Goal: Task Accomplishment & Management: Complete application form

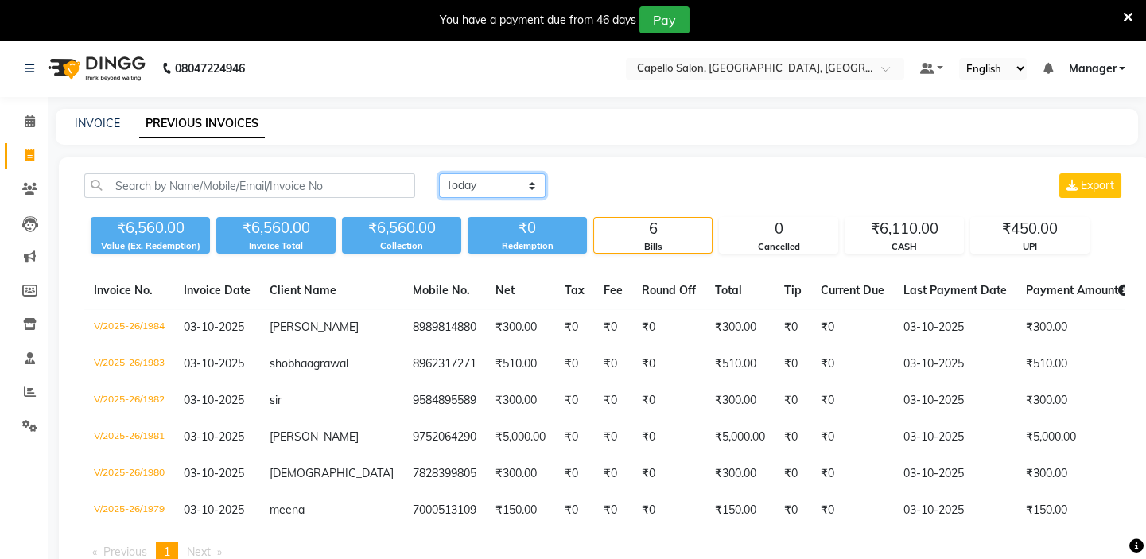
click at [535, 182] on select "[DATE] [DATE] Custom Range" at bounding box center [492, 185] width 107 height 25
click at [439, 173] on select "[DATE] [DATE] Custom Range" at bounding box center [492, 185] width 107 height 25
click at [459, 183] on select "[DATE] [DATE] Custom Range" at bounding box center [492, 185] width 107 height 25
click at [439, 173] on select "[DATE] [DATE] Custom Range" at bounding box center [492, 185] width 107 height 25
click at [472, 183] on select "[DATE] [DATE] Custom Range" at bounding box center [492, 185] width 107 height 25
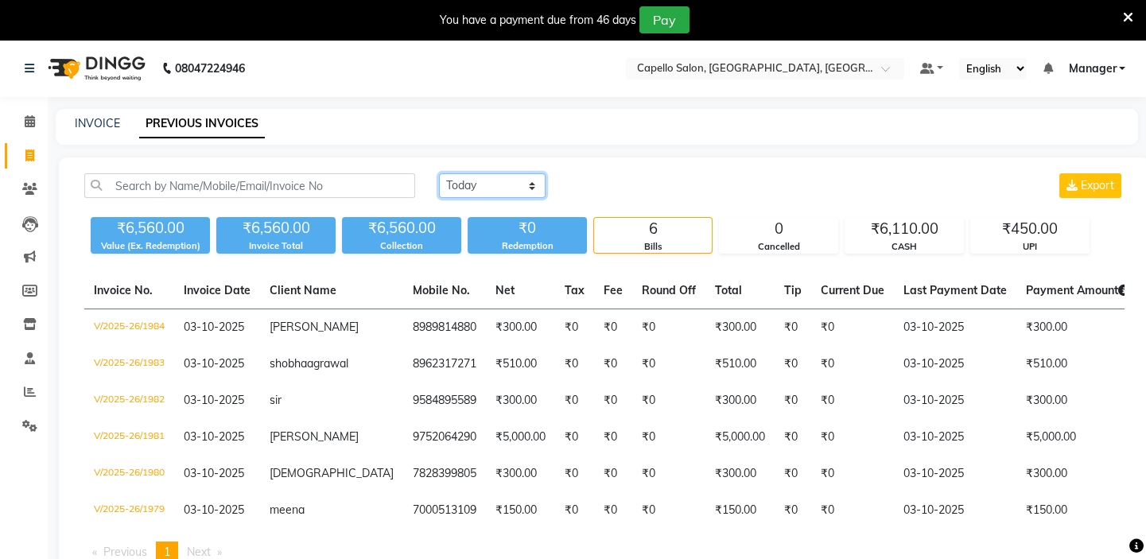
click at [439, 173] on select "[DATE] [DATE] Custom Range" at bounding box center [492, 185] width 107 height 25
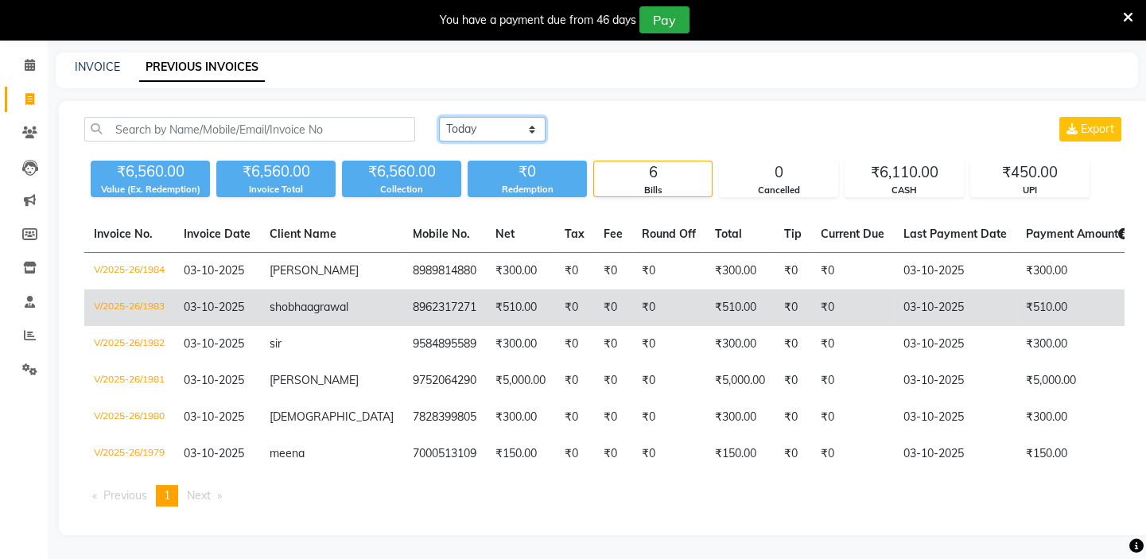
scroll to position [100, 0]
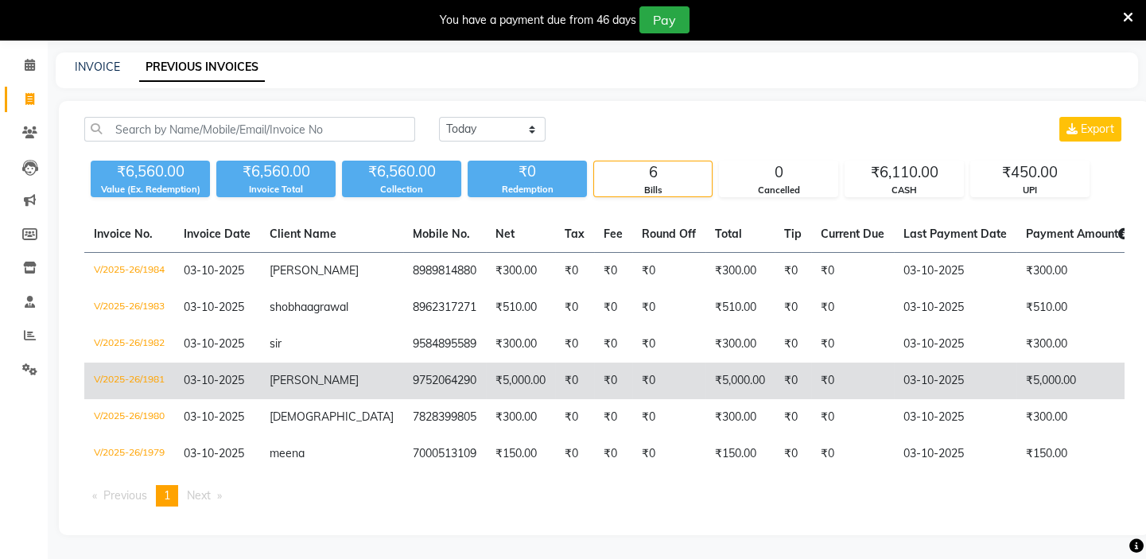
click at [107, 363] on td "V/2025-26/1981" at bounding box center [129, 381] width 90 height 37
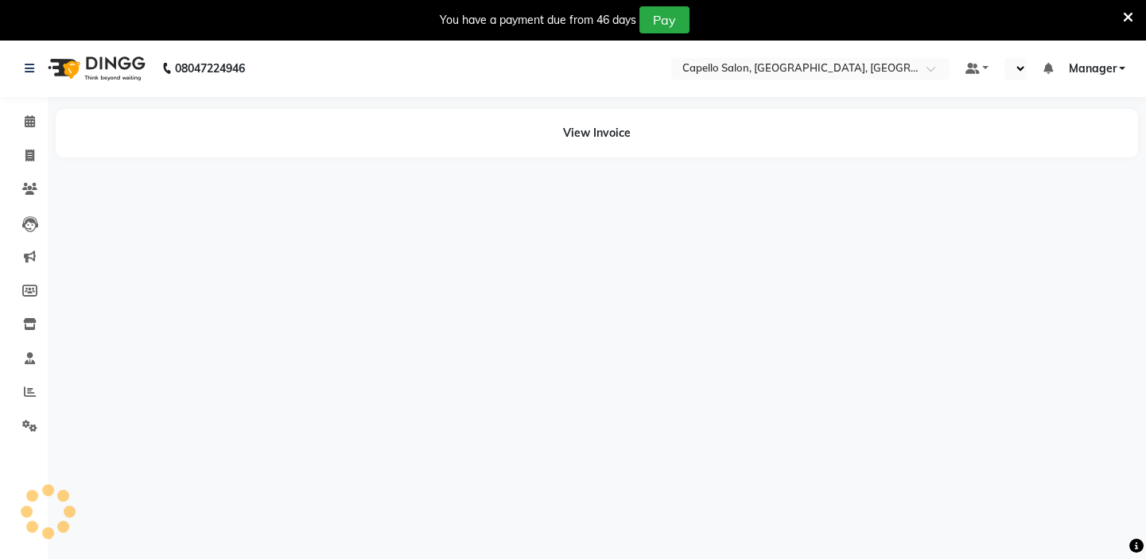
select select "en"
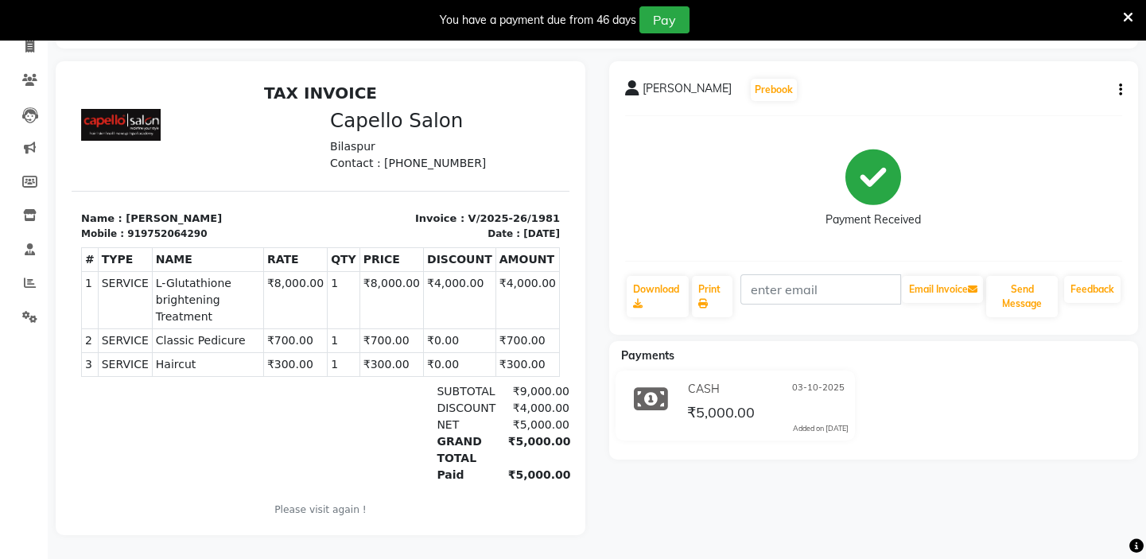
click at [1126, 17] on icon at bounding box center [1128, 17] width 10 height 14
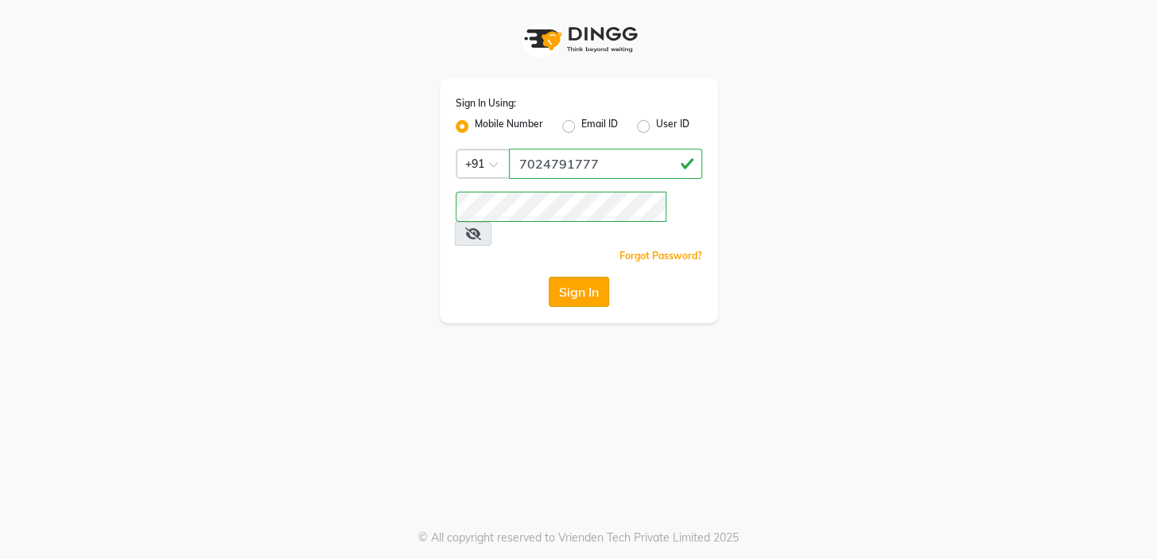
click at [585, 277] on button "Sign In" at bounding box center [579, 292] width 60 height 30
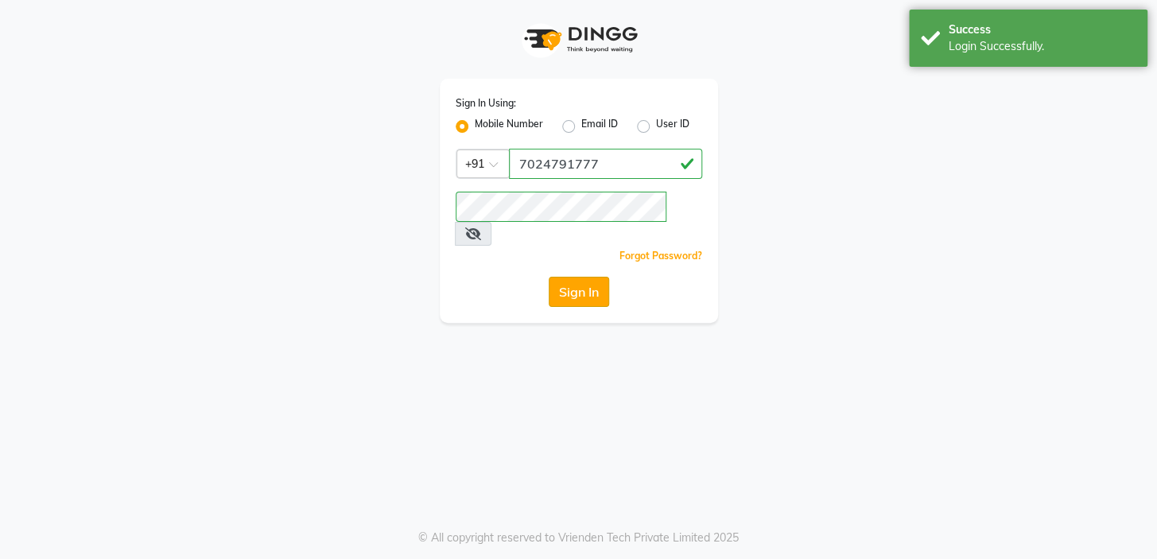
click at [585, 277] on button "Sign In" at bounding box center [579, 292] width 60 height 30
click at [585, 277] on div "Sign In" at bounding box center [579, 292] width 247 height 30
click at [584, 277] on button "Sign In" at bounding box center [579, 292] width 60 height 30
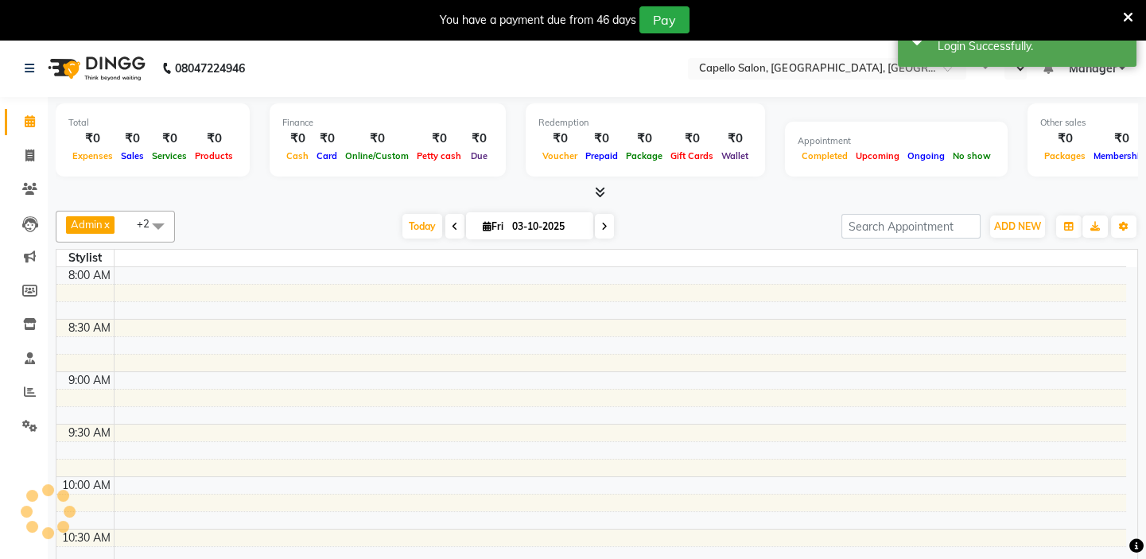
select select "en"
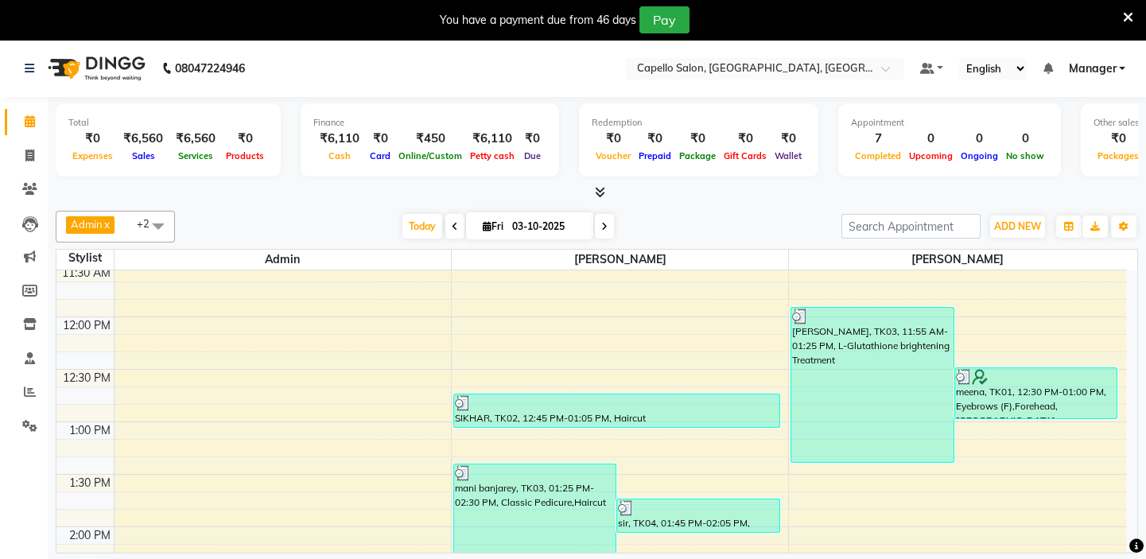
scroll to position [361, 0]
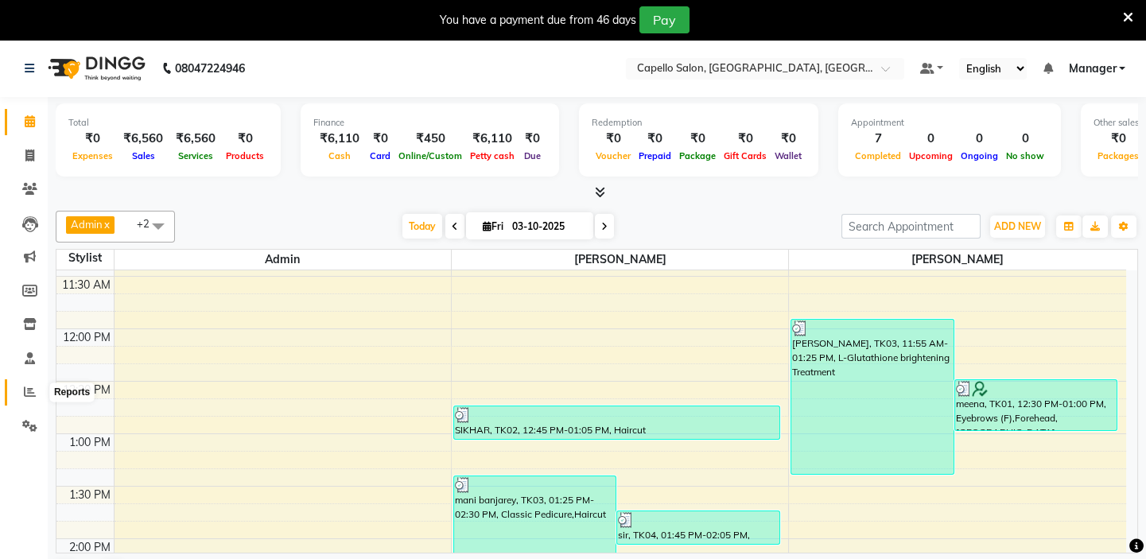
click at [26, 391] on icon at bounding box center [30, 392] width 12 height 12
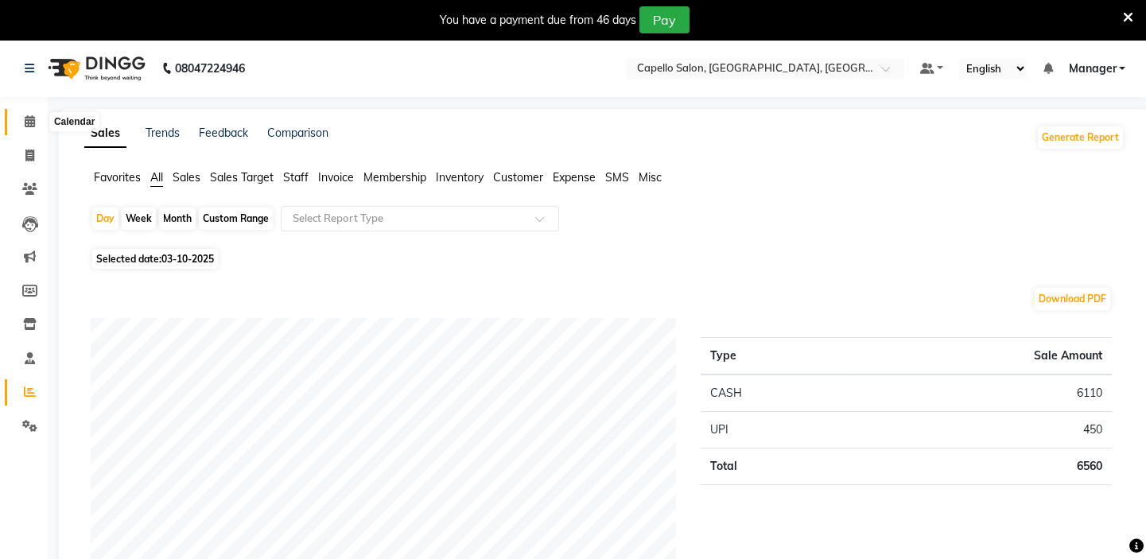
click at [31, 122] on icon at bounding box center [30, 121] width 10 height 12
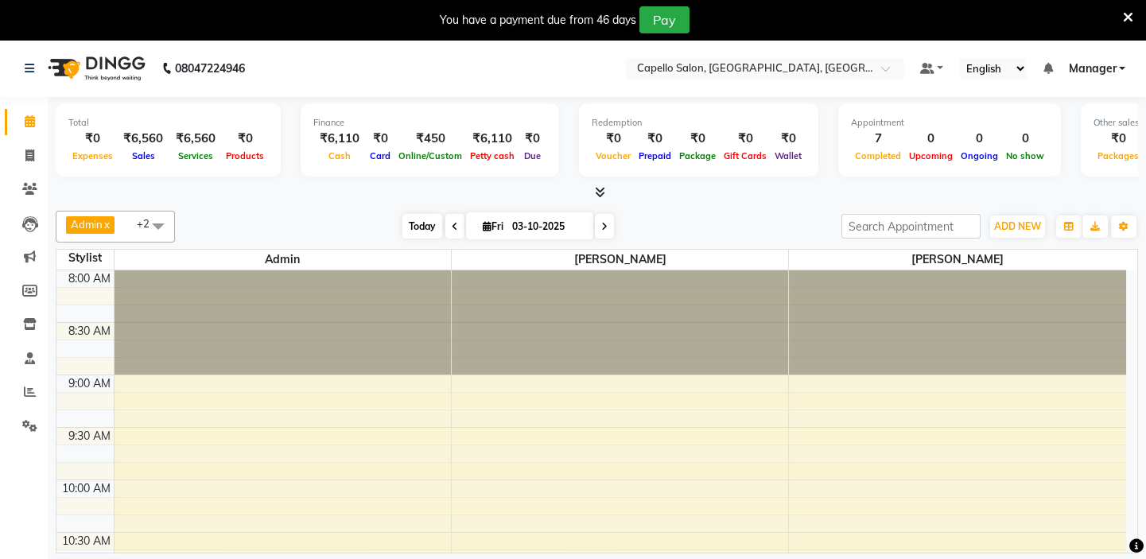
click at [414, 226] on span "Today" at bounding box center [422, 226] width 40 height 25
click at [29, 155] on icon at bounding box center [29, 156] width 9 height 12
select select "service"
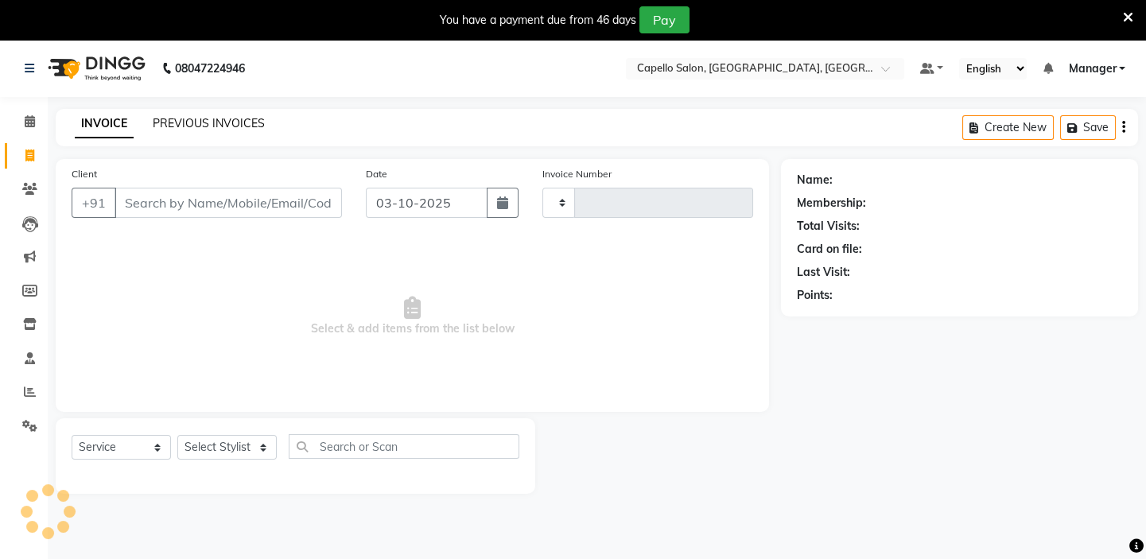
type input "1985"
select select "4763"
click at [182, 124] on link "PREVIOUS INVOICES" at bounding box center [209, 123] width 112 height 14
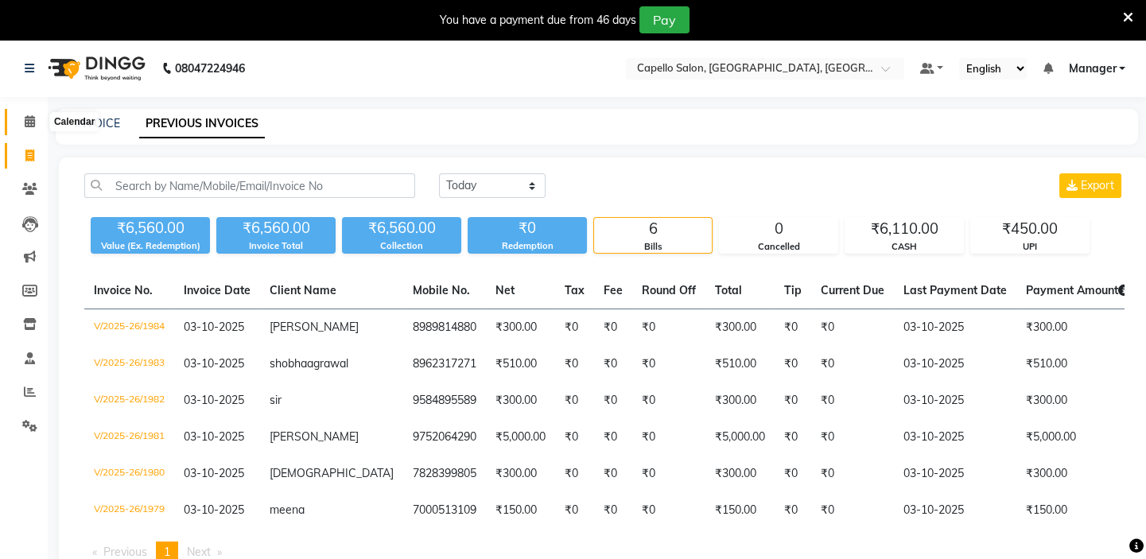
click at [27, 119] on icon at bounding box center [30, 121] width 10 height 12
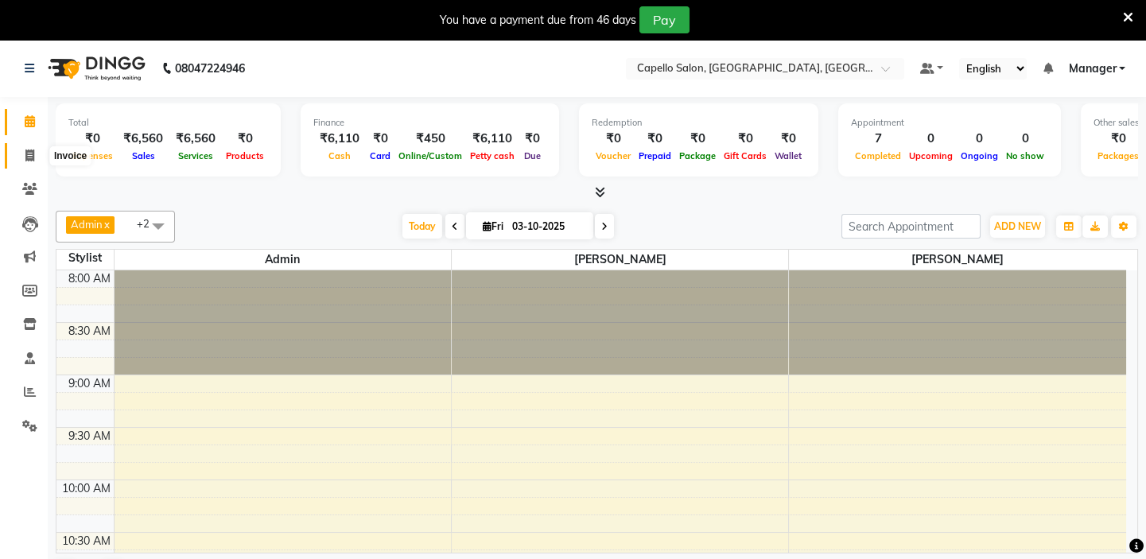
click at [29, 161] on icon at bounding box center [29, 156] width 9 height 12
select select "service"
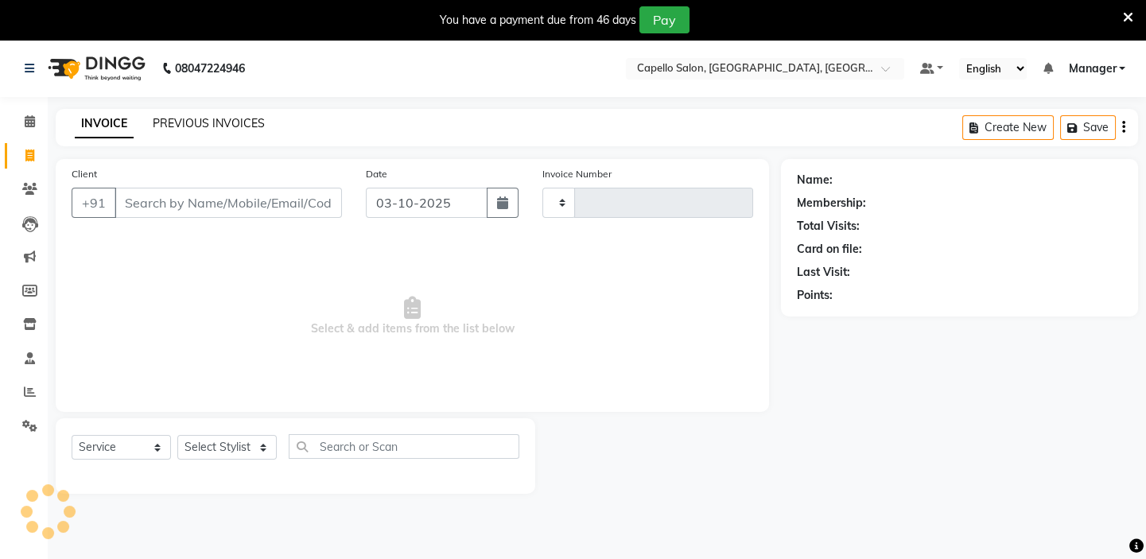
click at [223, 124] on link "PREVIOUS INVOICES" at bounding box center [209, 123] width 112 height 14
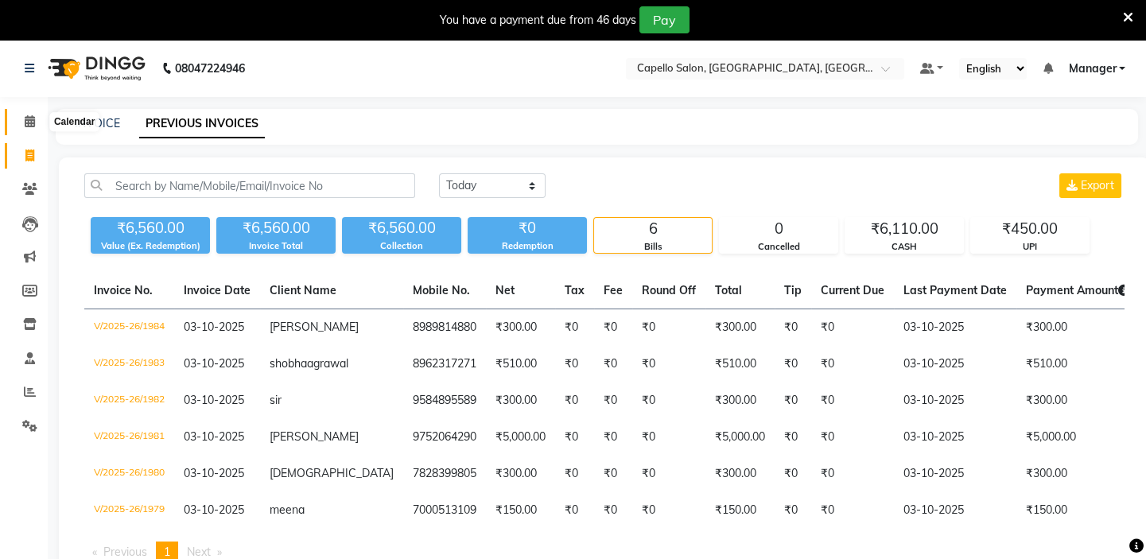
click at [25, 124] on icon at bounding box center [30, 121] width 10 height 12
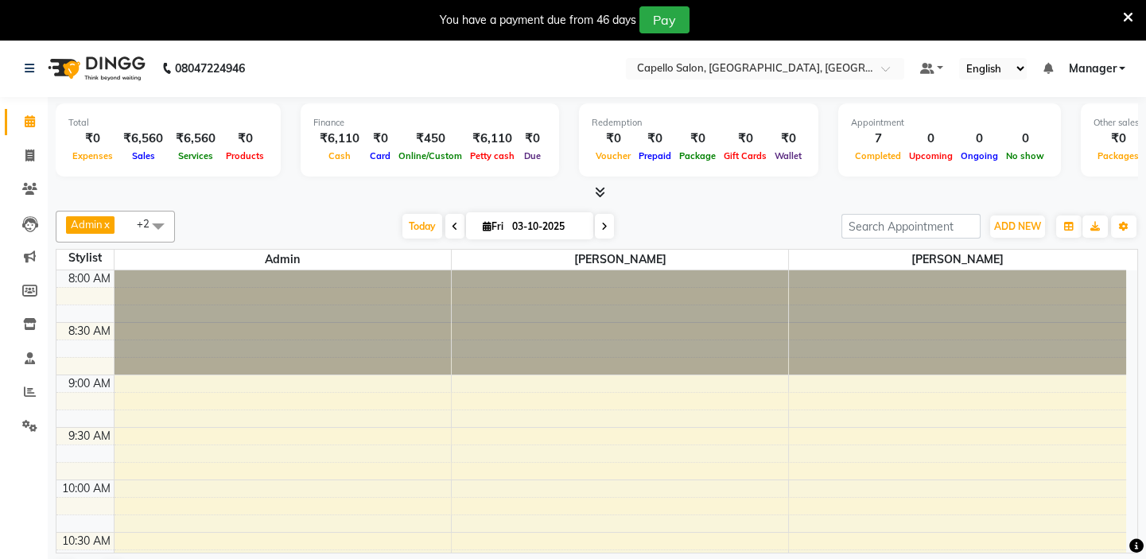
click at [601, 196] on icon at bounding box center [600, 192] width 10 height 12
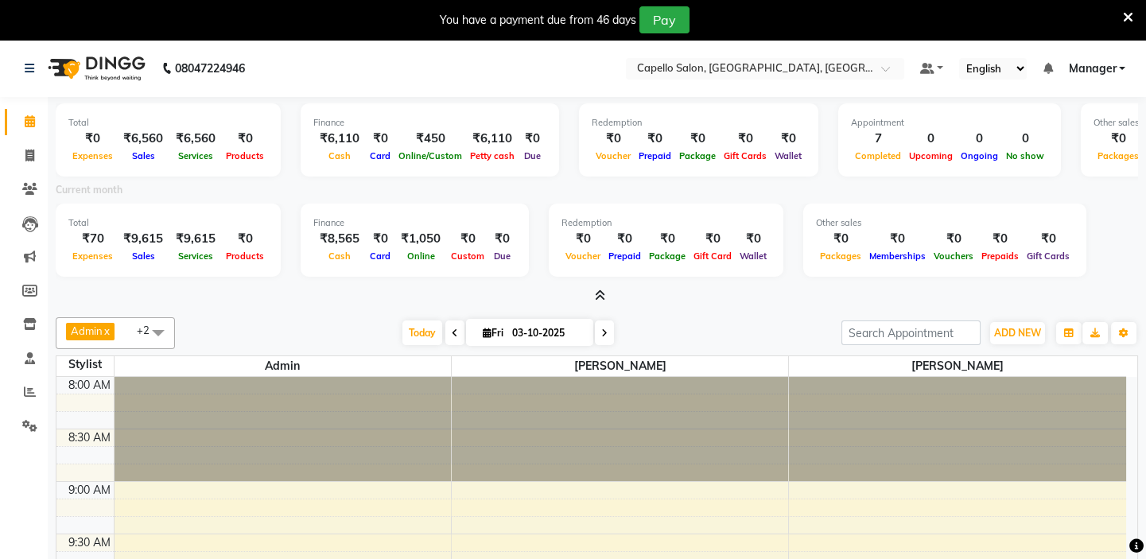
click at [602, 297] on icon at bounding box center [600, 296] width 10 height 12
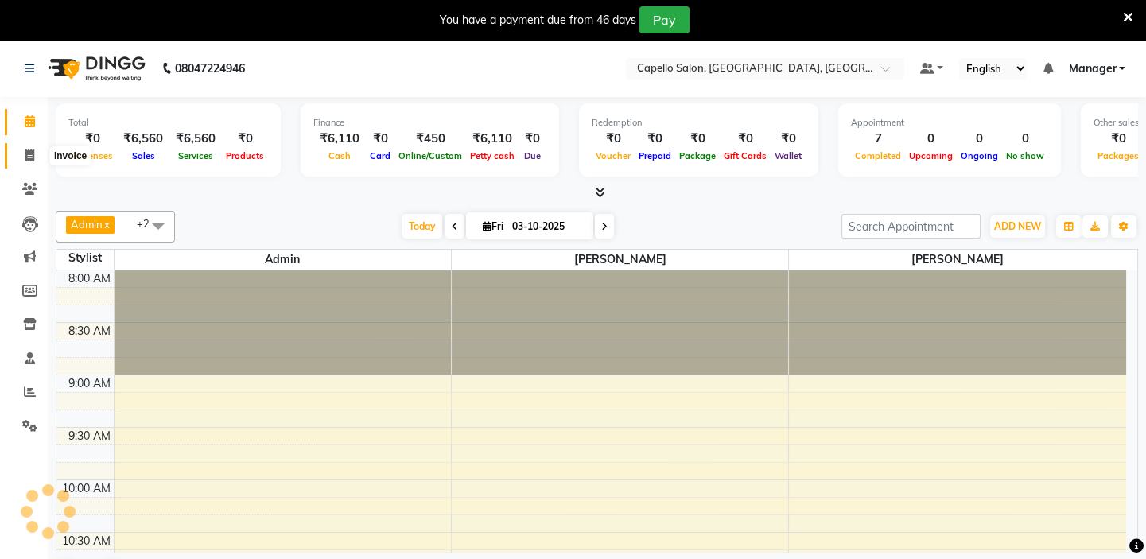
click at [29, 156] on icon at bounding box center [29, 156] width 9 height 12
select select "service"
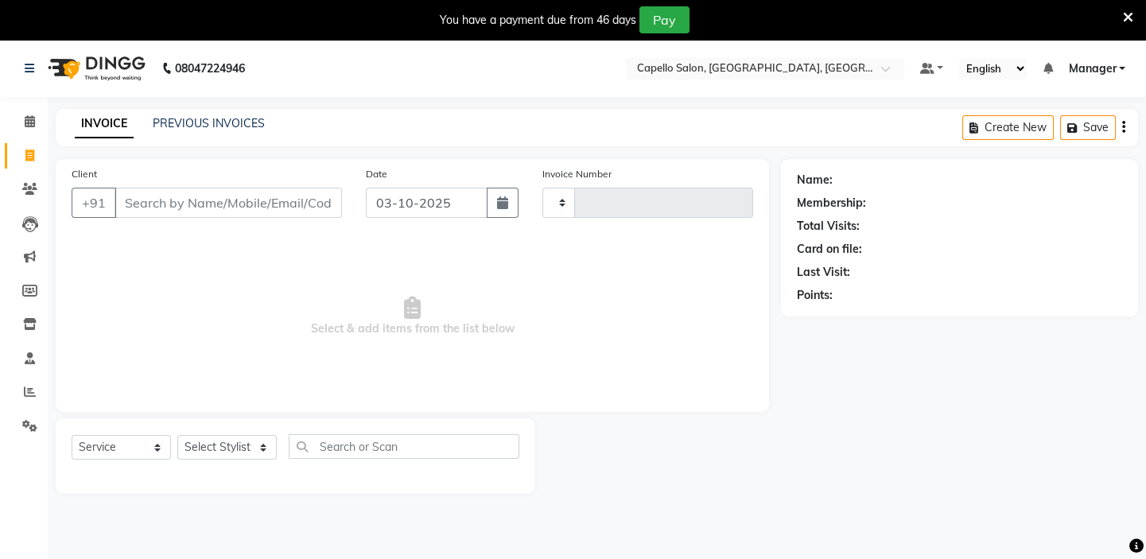
type input "1985"
select select "4763"
click at [212, 445] on select "Select Stylist Admin anish shirwash Arvind Ankar GEETA KIRAN SAHU Manager Renuk…" at bounding box center [226, 447] width 99 height 25
select select "28945"
click at [177, 435] on select "Select Stylist Admin anish shirwash Arvind Ankar GEETA KIRAN SAHU Manager Renuk…" at bounding box center [226, 447] width 99 height 25
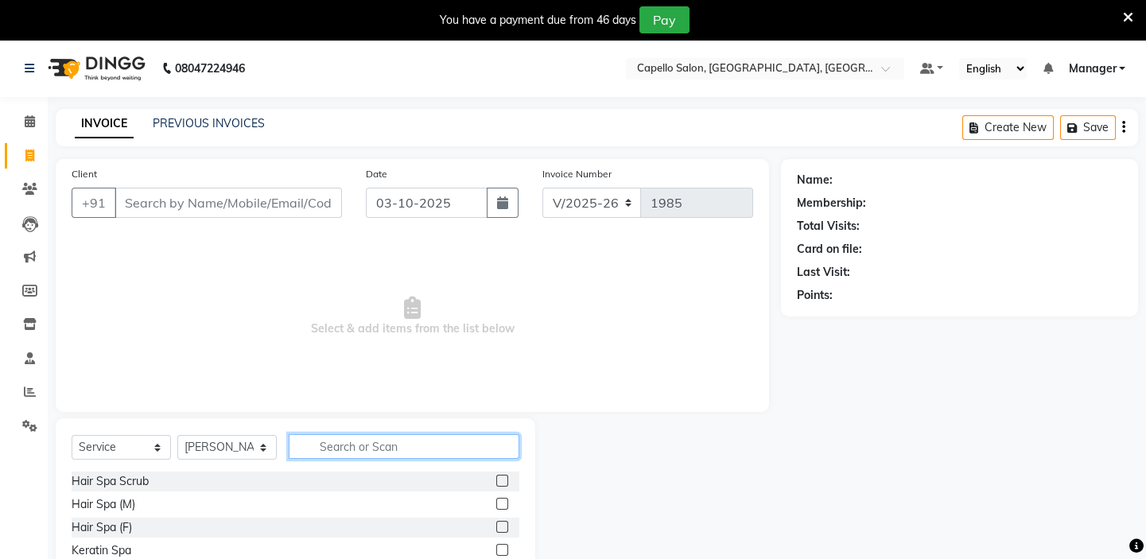
click at [367, 438] on input "text" at bounding box center [404, 446] width 231 height 25
type input "colou"
click at [496, 527] on label at bounding box center [502, 527] width 12 height 12
click at [496, 527] on input "checkbox" at bounding box center [501, 528] width 10 height 10
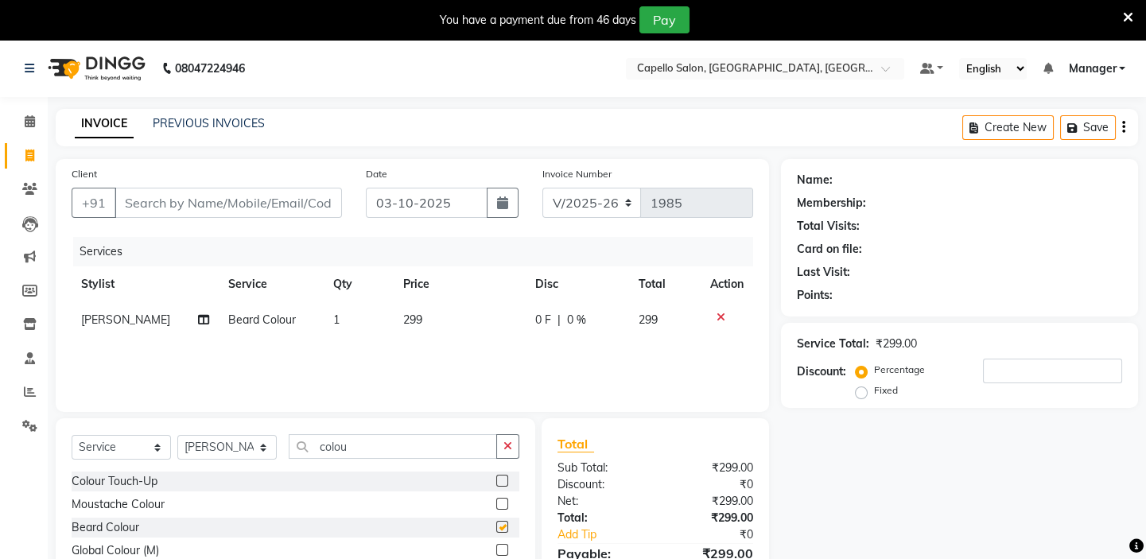
checkbox input "false"
click at [407, 319] on span "299" at bounding box center [412, 320] width 19 height 14
select select "28945"
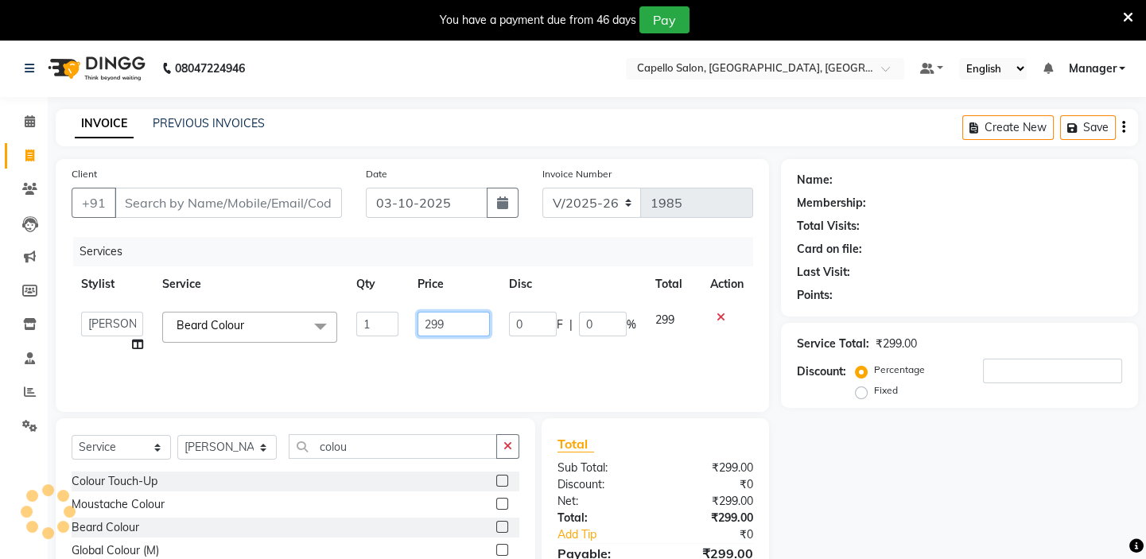
click at [430, 324] on input "299" at bounding box center [454, 324] width 72 height 25
type input "500"
click at [426, 351] on div "Services Stylist Service Qty Price Disc Total Action Admin anish shirwash Arvin…" at bounding box center [413, 316] width 682 height 159
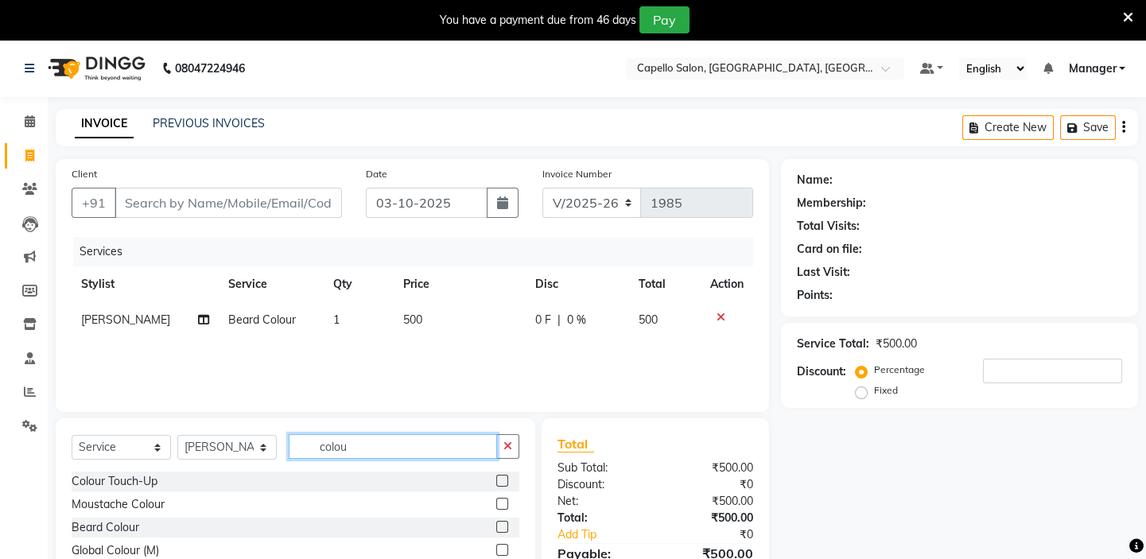
click at [364, 445] on input "colou" at bounding box center [393, 446] width 208 height 25
type input "c"
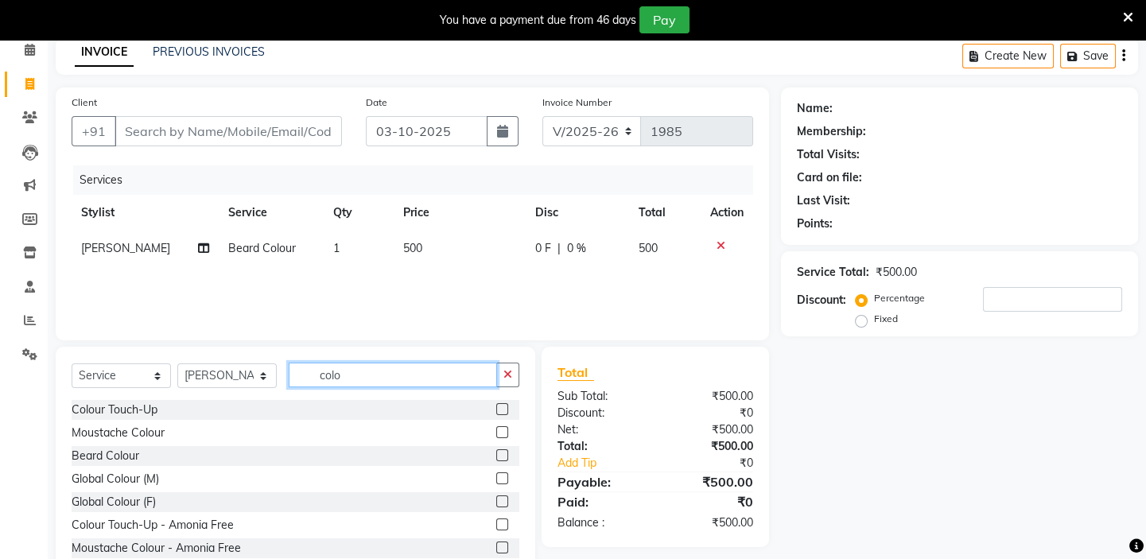
scroll to position [72, 0]
type input "colo"
click at [496, 473] on label at bounding box center [502, 478] width 12 height 12
click at [496, 474] on input "checkbox" at bounding box center [501, 479] width 10 height 10
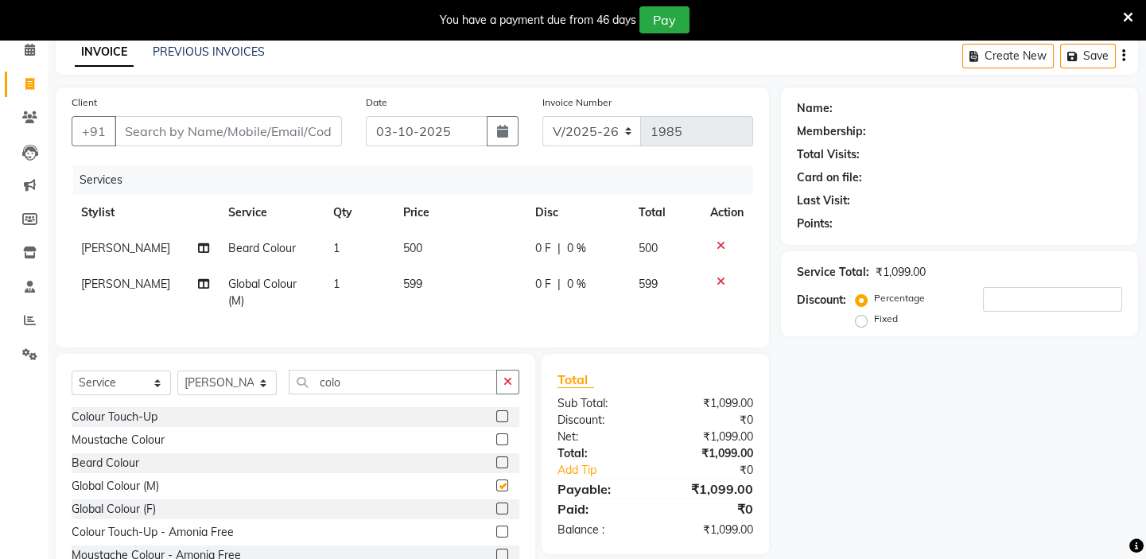
checkbox input "false"
click at [402, 276] on td "599" at bounding box center [460, 292] width 133 height 52
select select "28945"
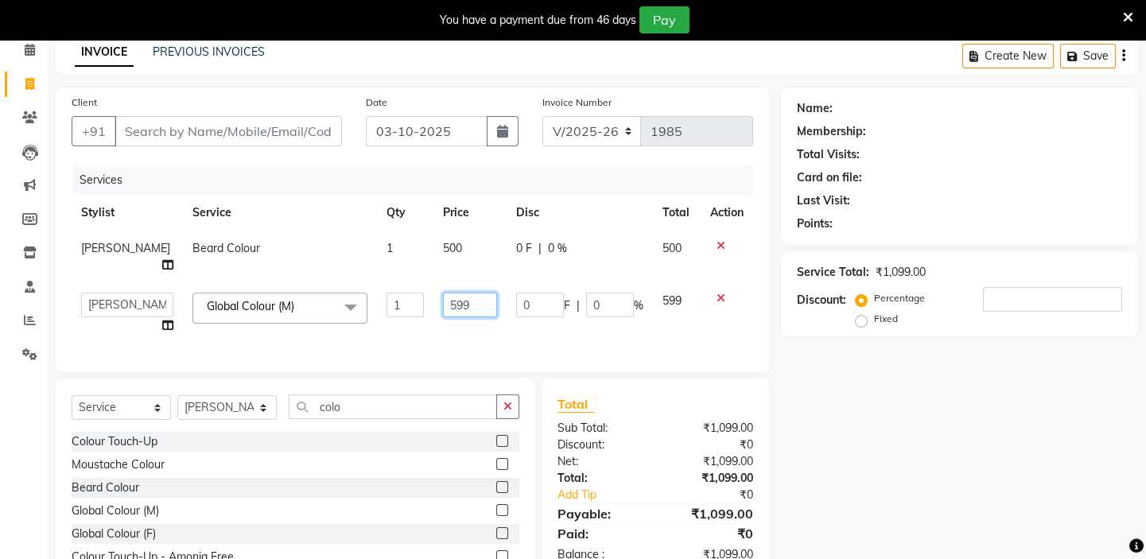
click at [443, 306] on input "599" at bounding box center [469, 305] width 53 height 25
type input "1000"
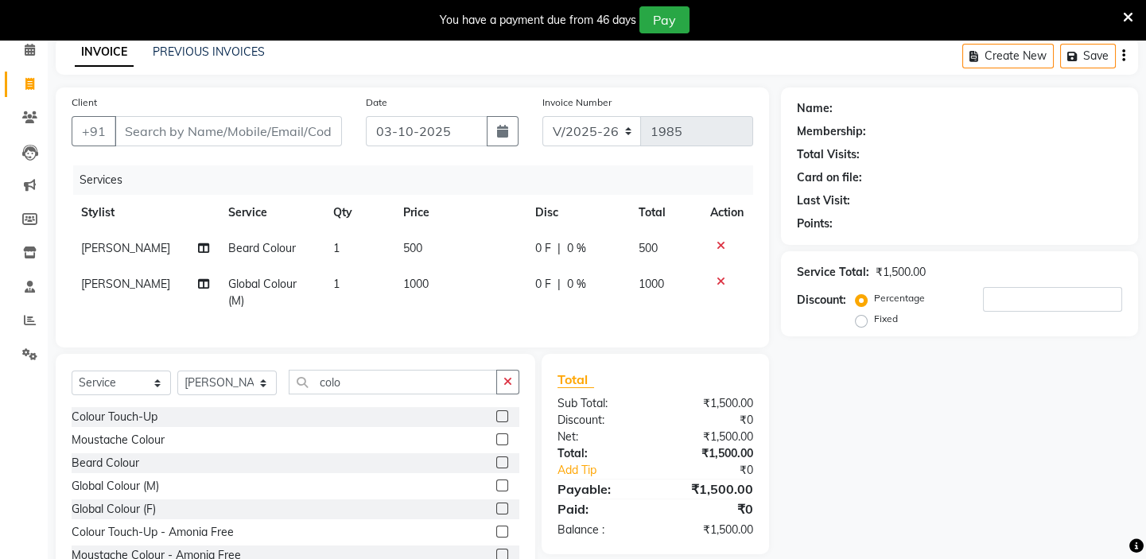
click at [445, 344] on div "Client +91 Date 03-10-2025 Invoice Number V/2025 V/2025-26 1985 Services Stylis…" at bounding box center [413, 217] width 714 height 260
click at [286, 135] on input "Client" at bounding box center [228, 131] width 227 height 30
type input "9"
type input "0"
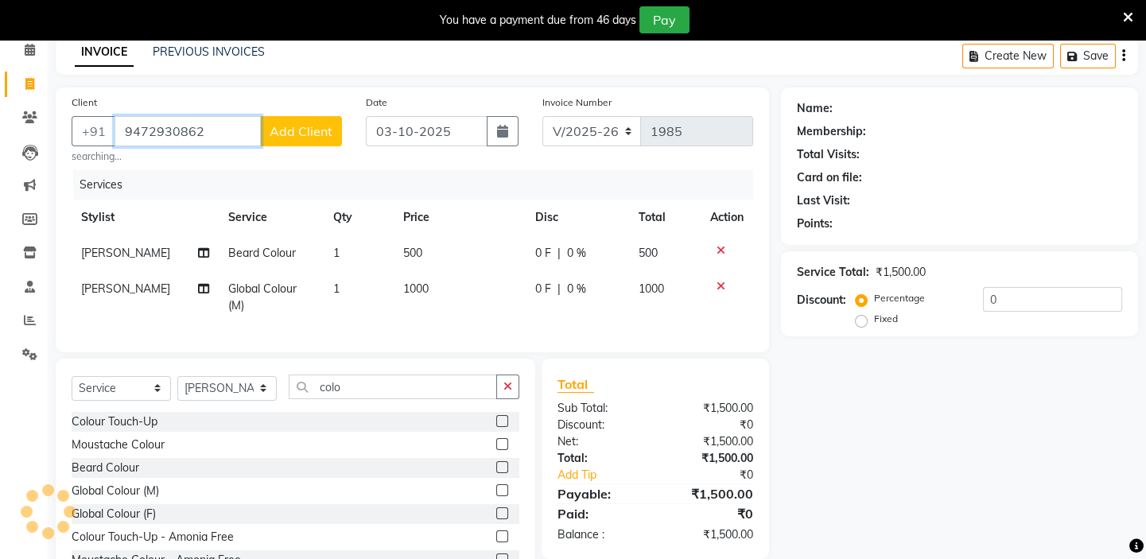
type input "9472930862"
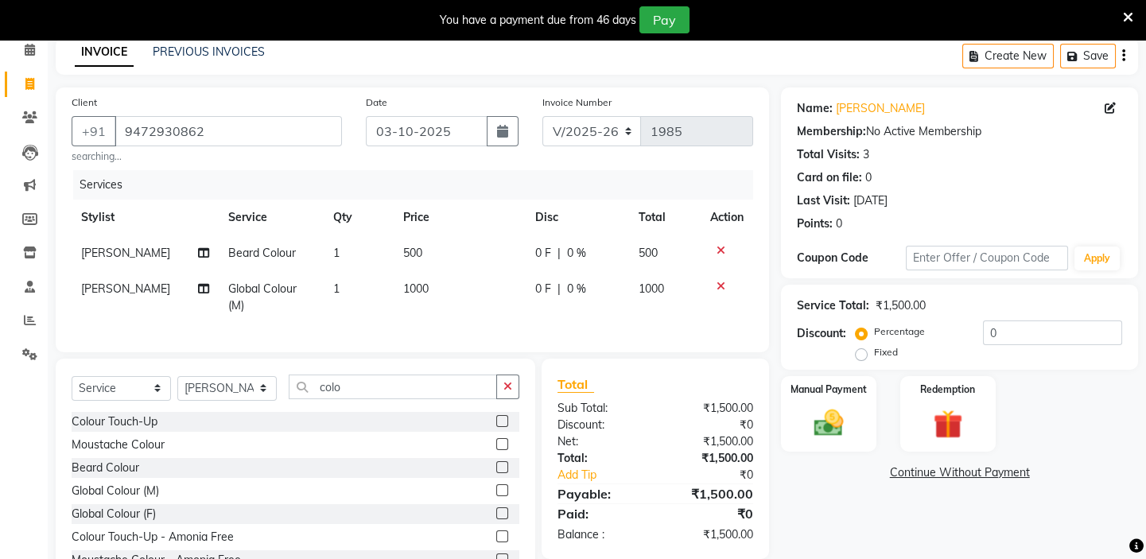
scroll to position [141, 0]
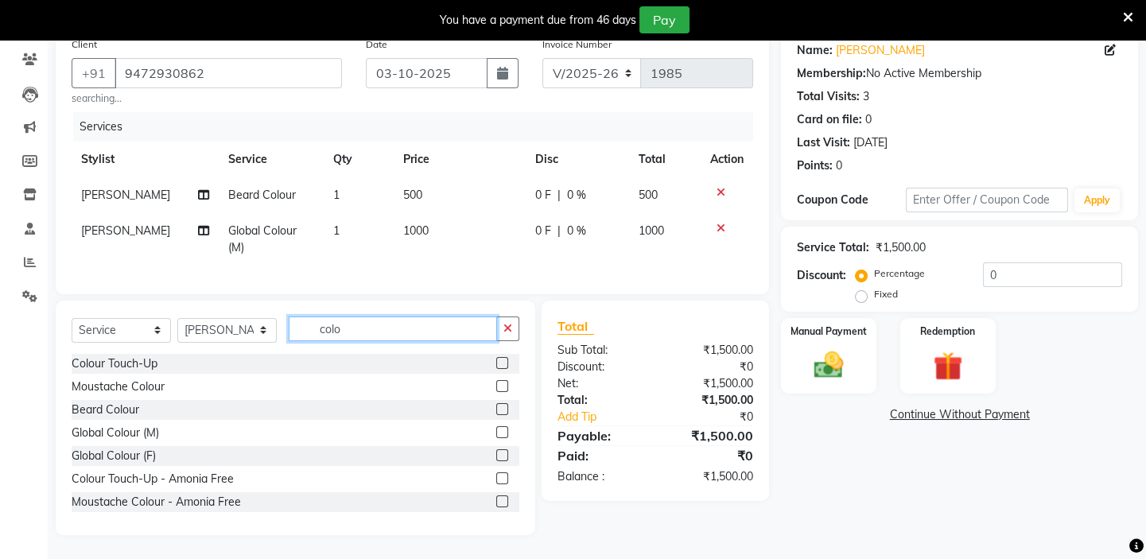
click at [380, 328] on input "colo" at bounding box center [393, 329] width 208 height 25
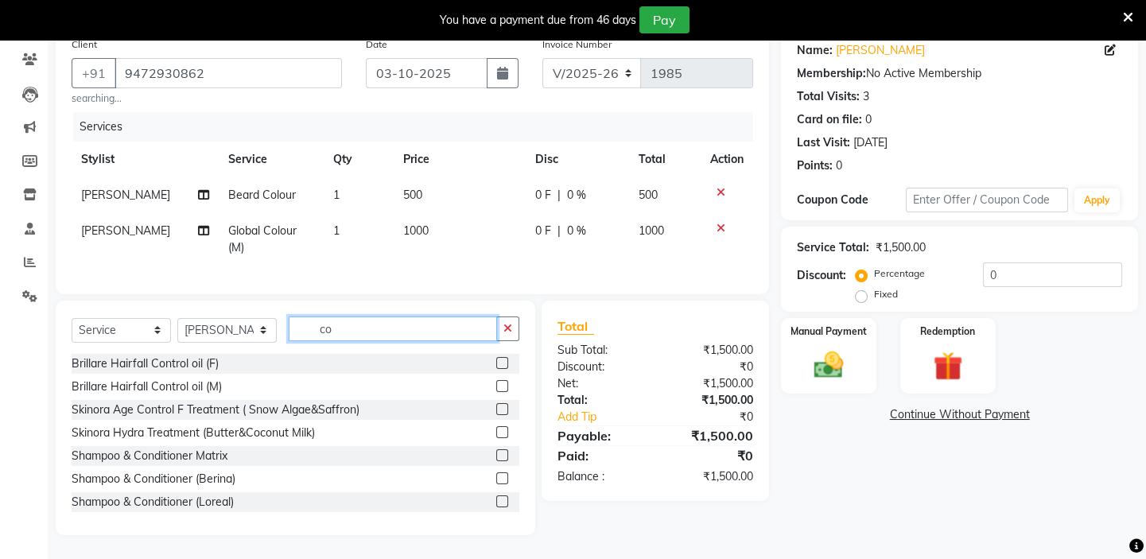
type input "c"
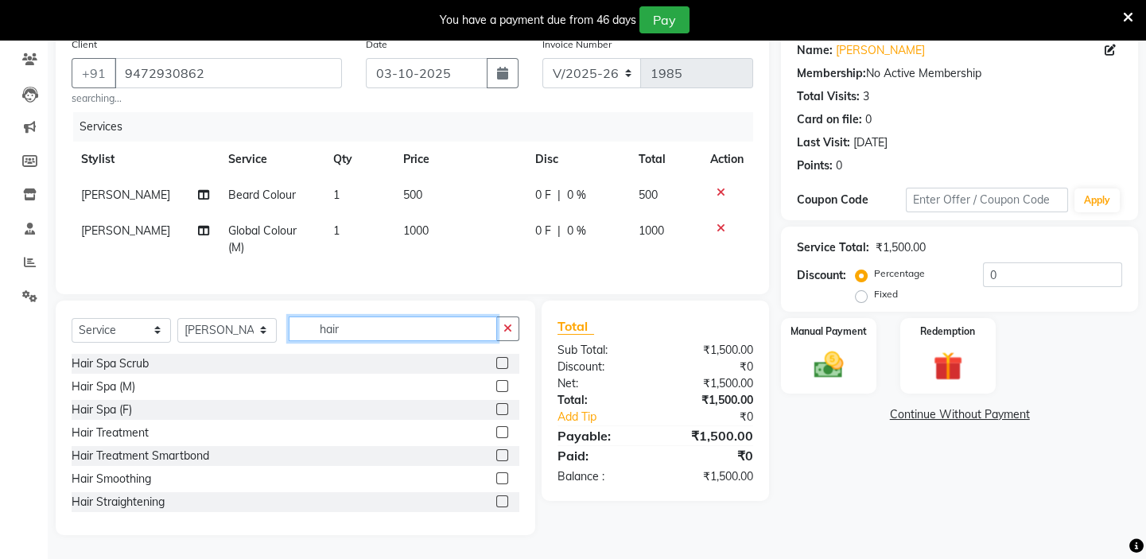
click at [439, 327] on input "hair" at bounding box center [393, 329] width 208 height 25
type input "h"
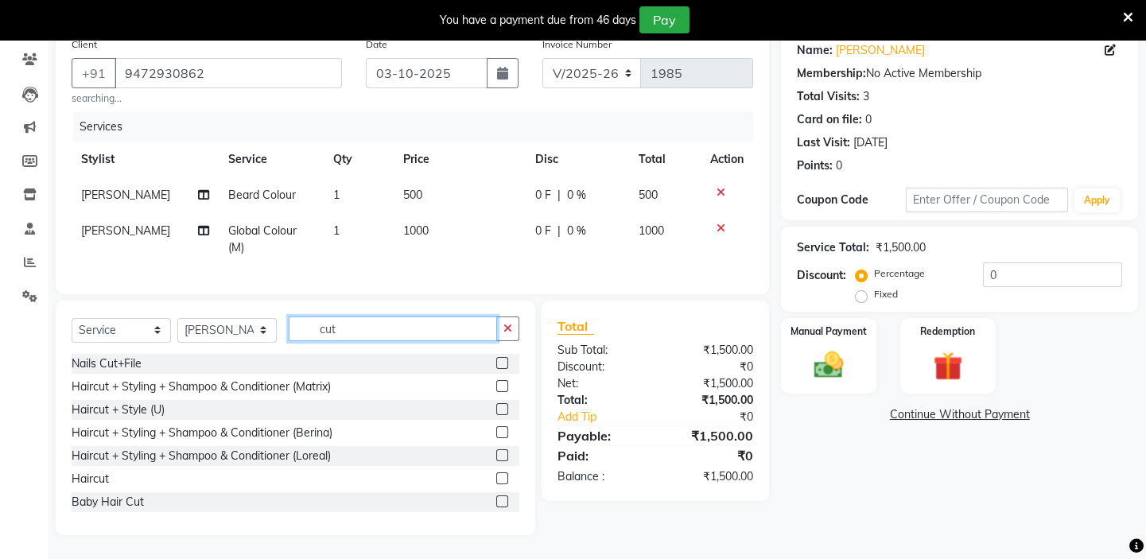
type input "cut"
click at [496, 478] on label at bounding box center [502, 478] width 12 height 12
click at [496, 478] on input "checkbox" at bounding box center [501, 479] width 10 height 10
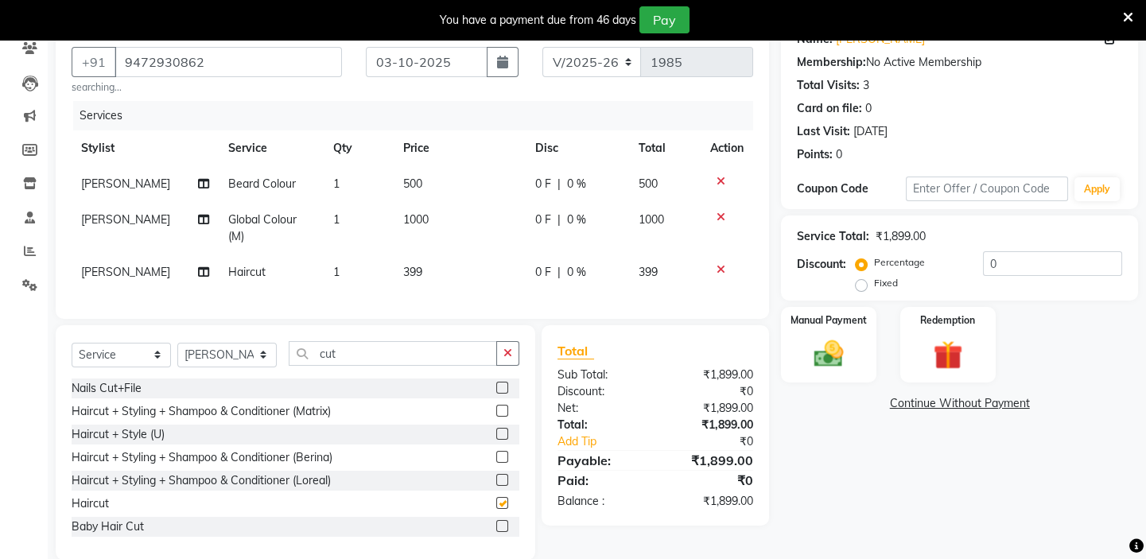
checkbox input "false"
click at [410, 270] on span "399" at bounding box center [412, 272] width 19 height 14
select select "28945"
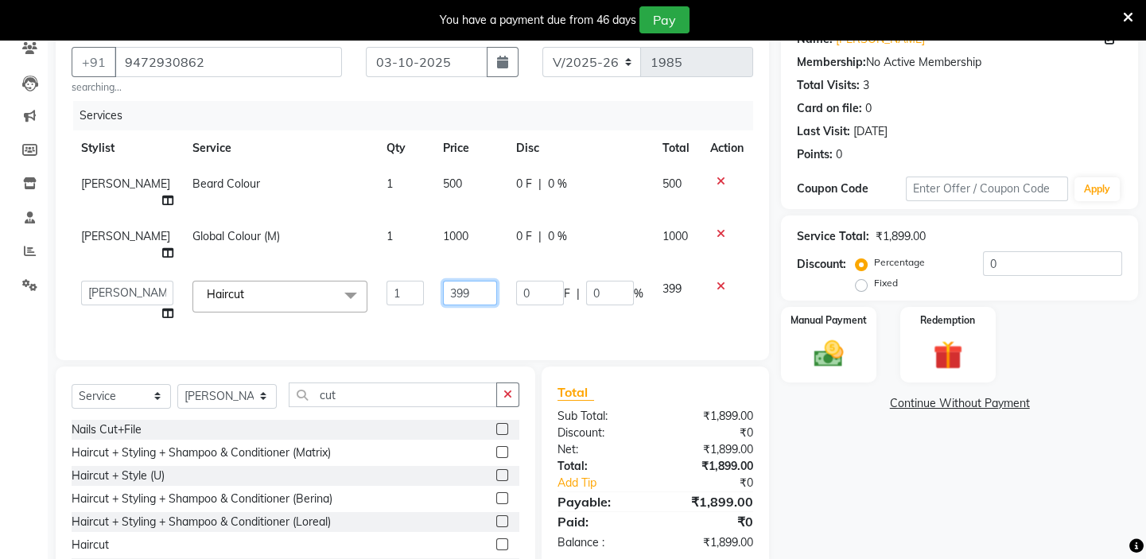
click at [443, 289] on input "399" at bounding box center [469, 293] width 53 height 25
type input "300"
click at [434, 326] on div "Client +91 9472930862 searching... Date 03-10-2025 Invoice Number V/2025 V/2025…" at bounding box center [413, 189] width 714 height 342
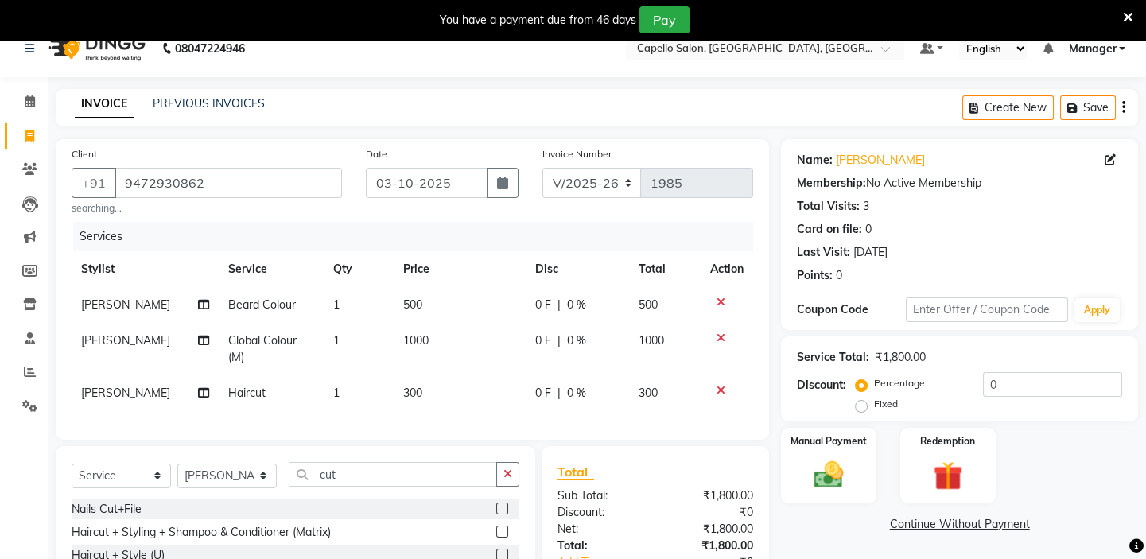
scroll to position [0, 0]
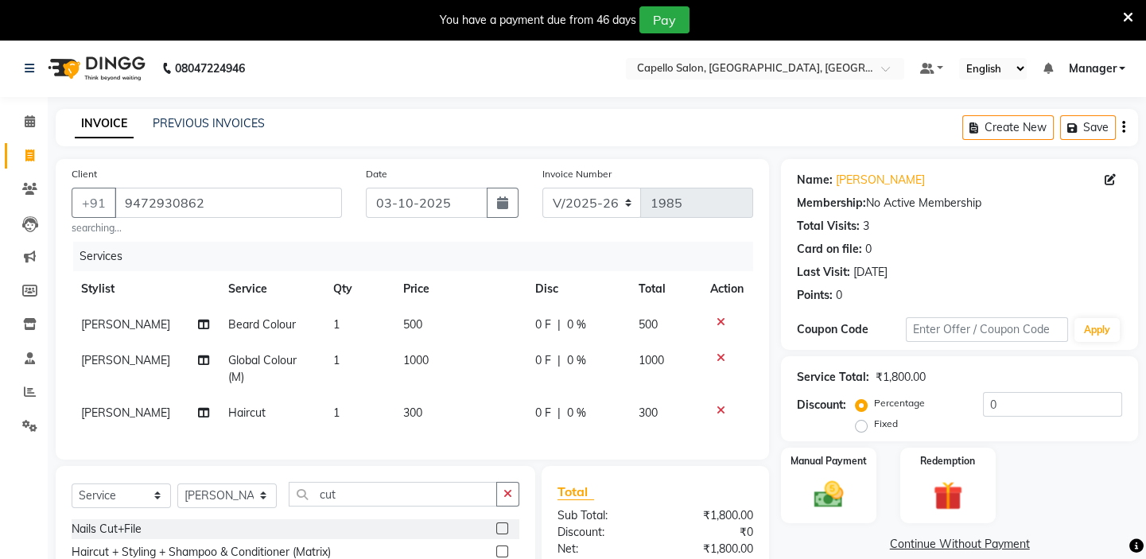
click at [722, 325] on icon at bounding box center [721, 322] width 9 height 11
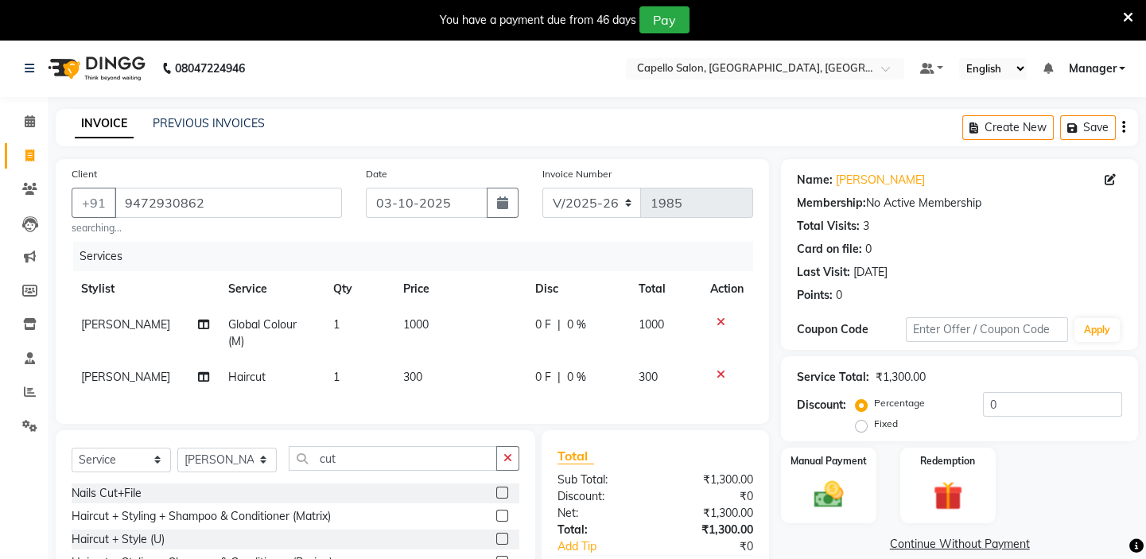
click at [407, 323] on span "1000" at bounding box center [415, 324] width 25 height 14
select select "28945"
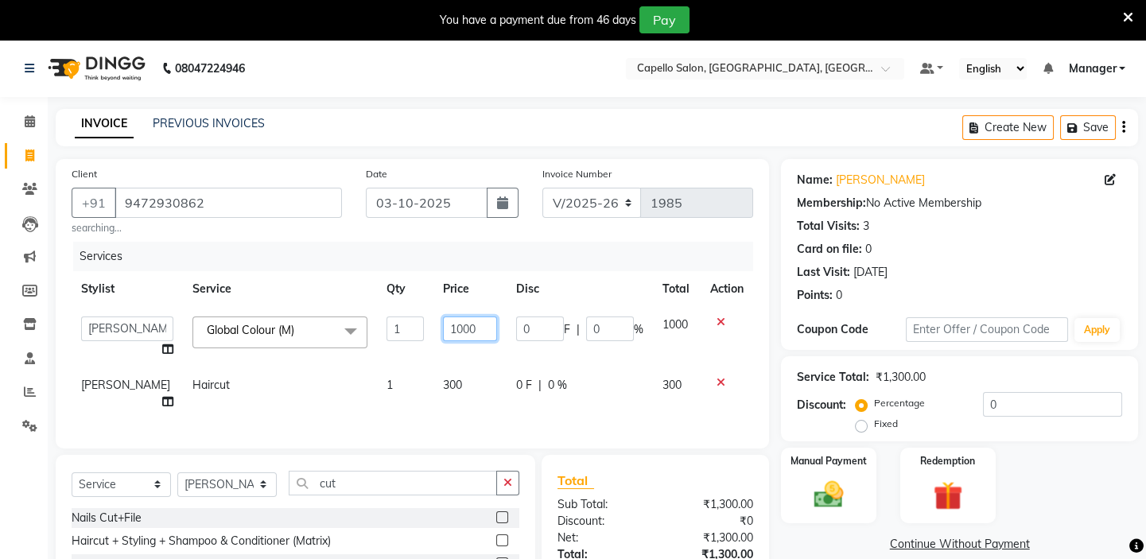
click at [443, 326] on input "1000" at bounding box center [469, 329] width 53 height 25
type input "1400"
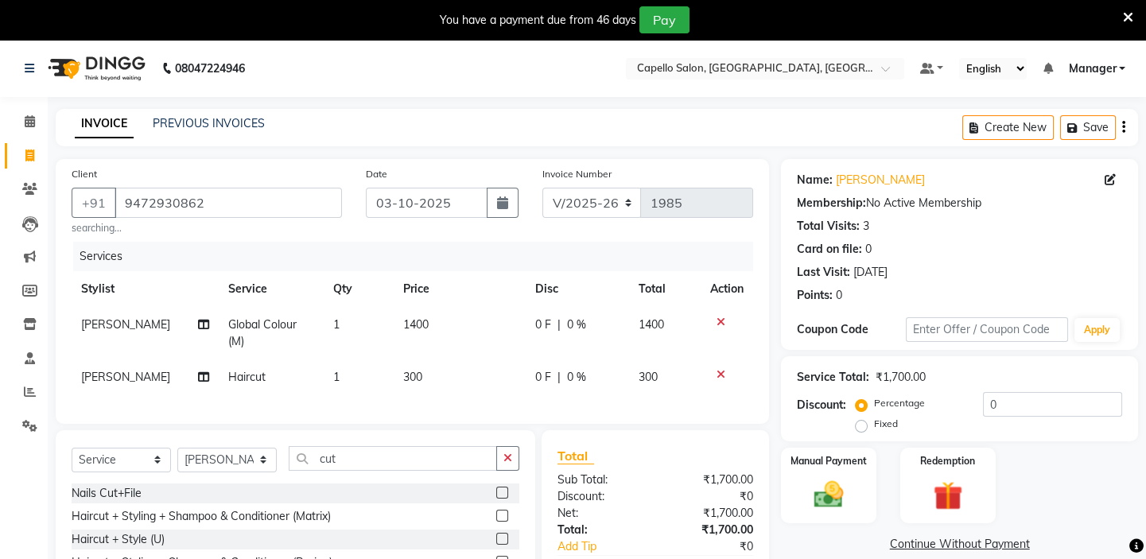
click at [512, 245] on div "Services" at bounding box center [419, 256] width 692 height 29
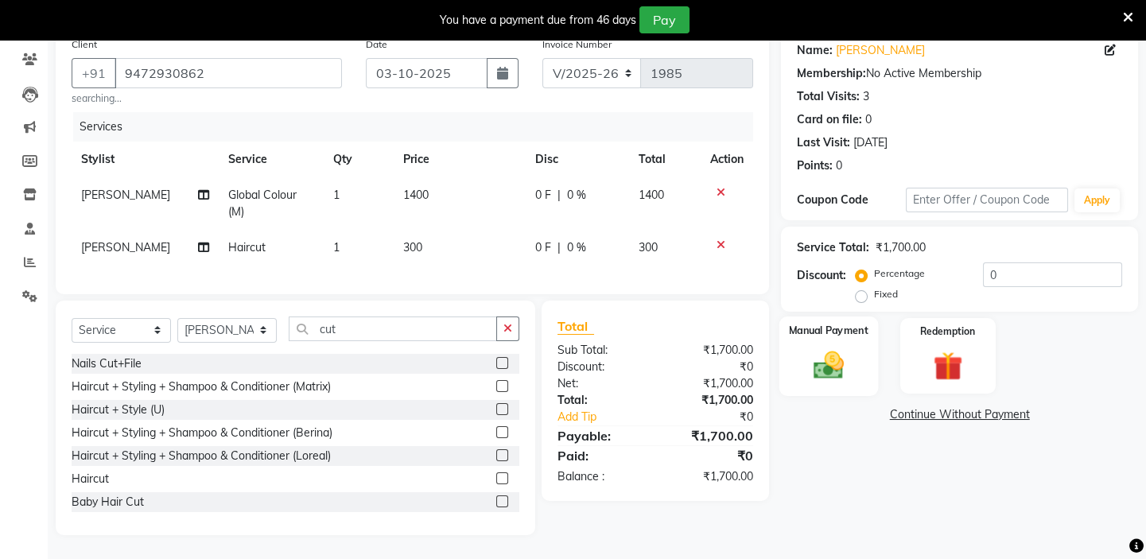
click at [829, 356] on img at bounding box center [828, 365] width 49 height 35
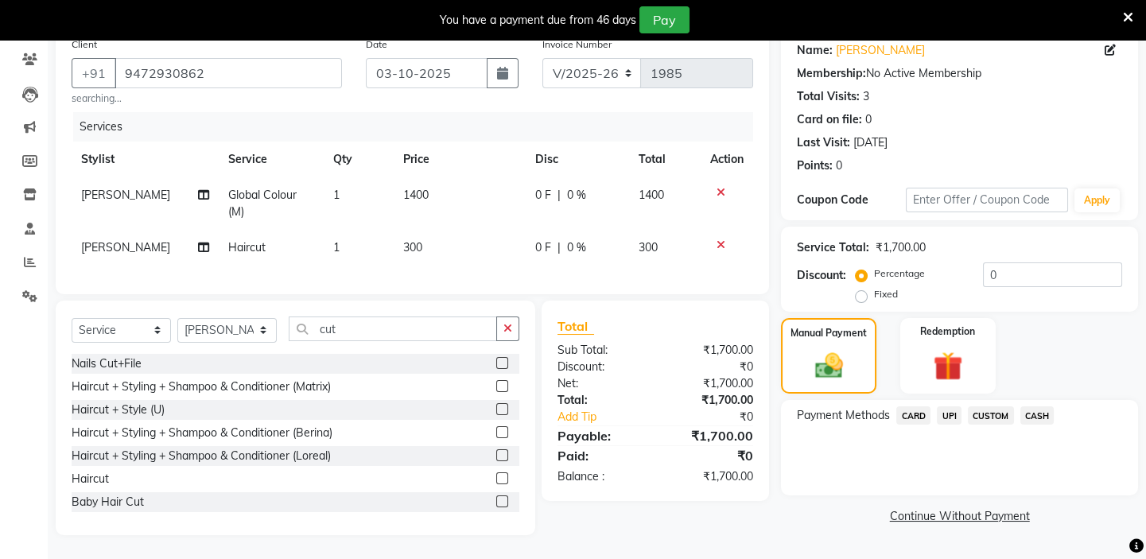
click at [1030, 406] on span "CASH" at bounding box center [1038, 415] width 34 height 18
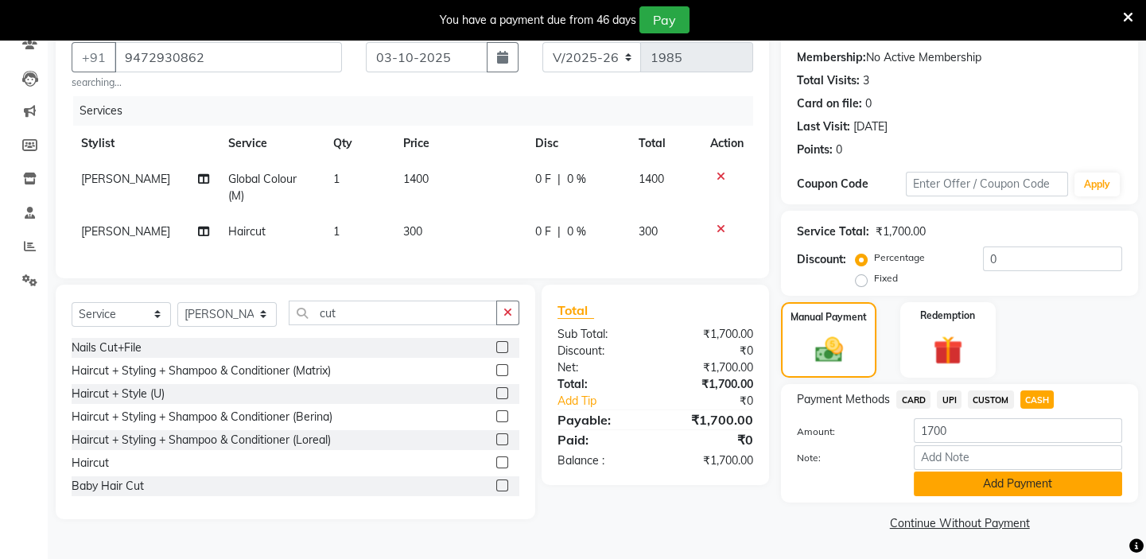
click at [974, 485] on button "Add Payment" at bounding box center [1018, 484] width 208 height 25
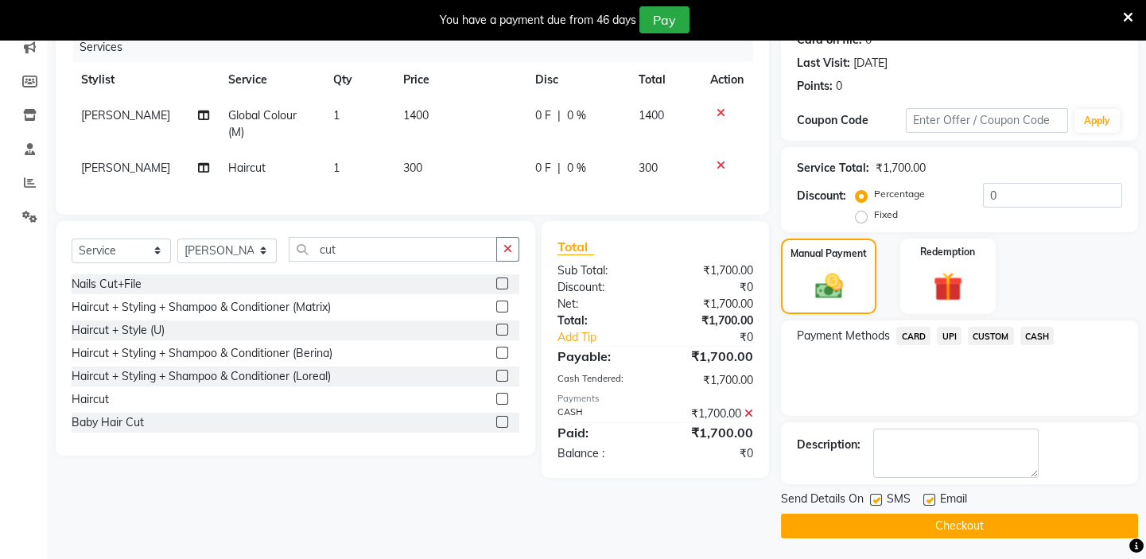
scroll to position [212, 0]
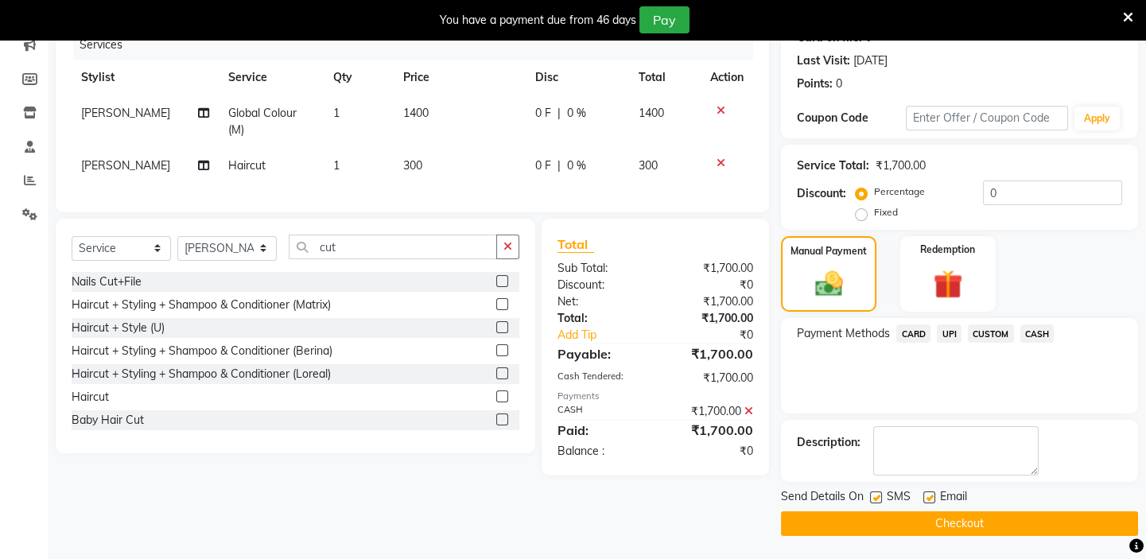
click at [958, 527] on button "Checkout" at bounding box center [959, 523] width 357 height 25
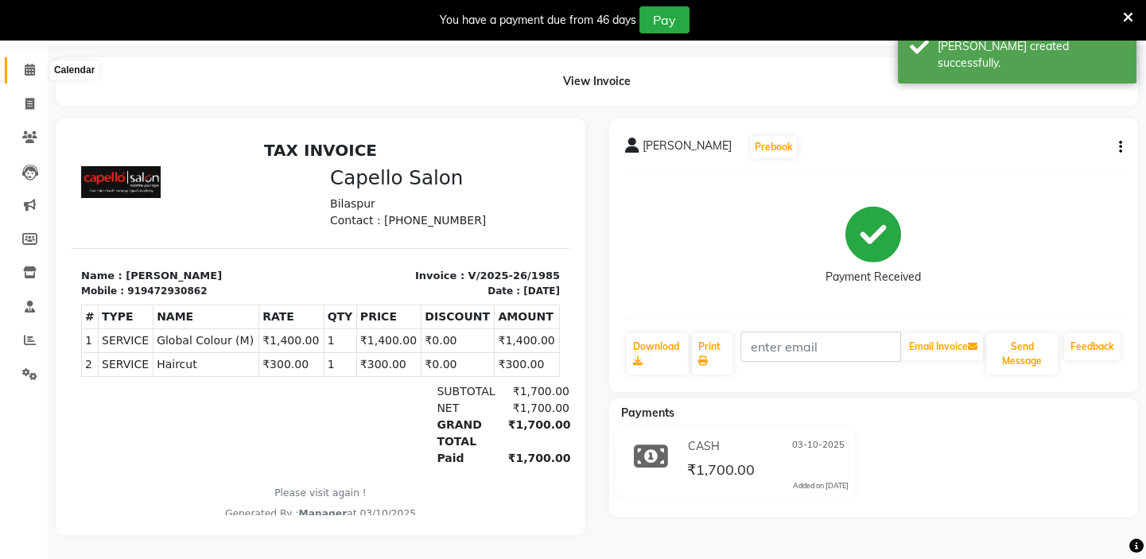
click at [28, 64] on icon at bounding box center [30, 70] width 10 height 12
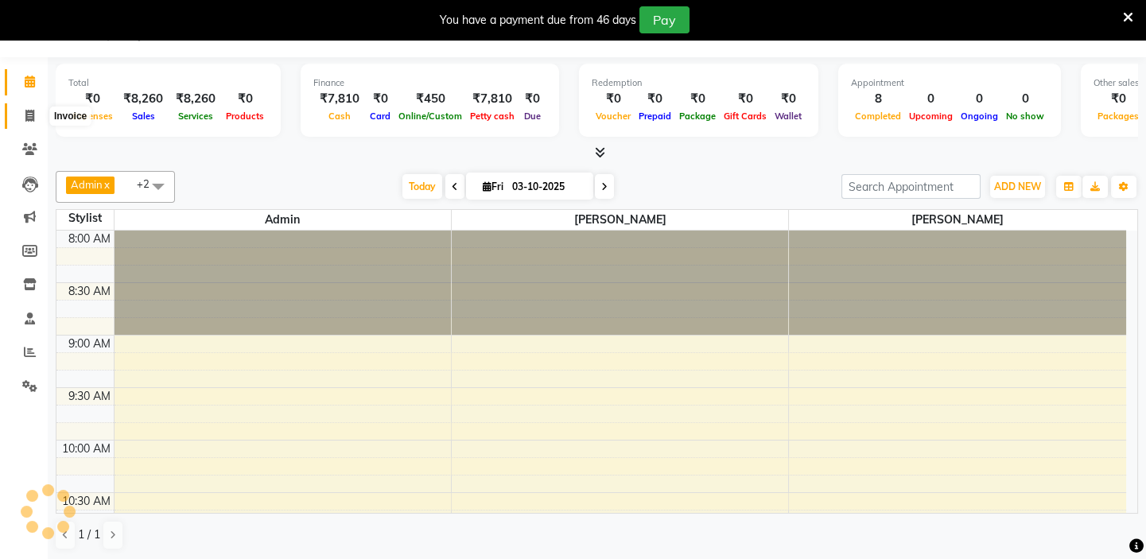
click at [27, 115] on icon at bounding box center [29, 116] width 9 height 12
select select "service"
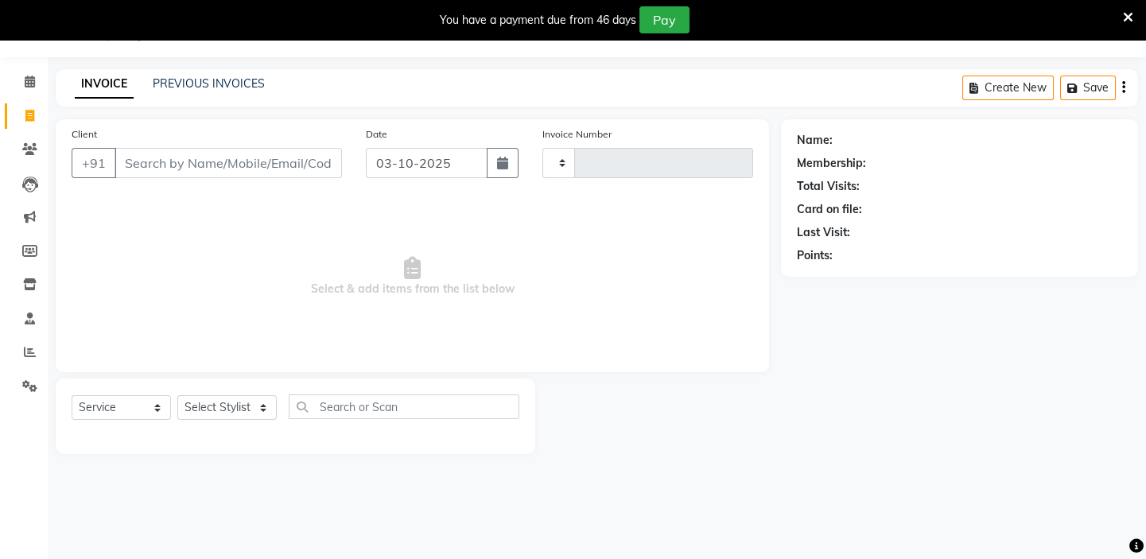
type input "1986"
select select "4763"
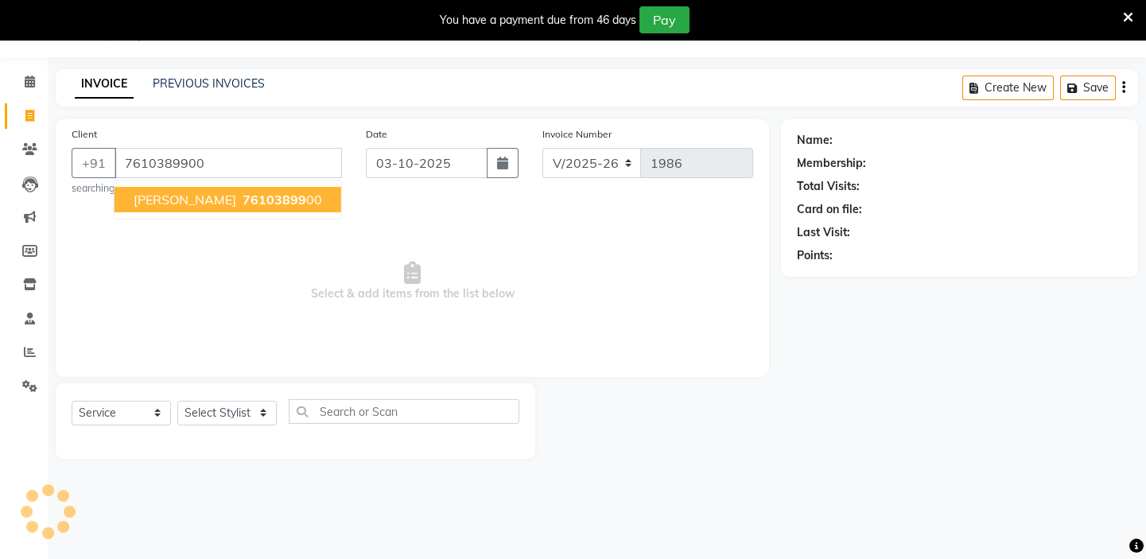
type input "7610389900"
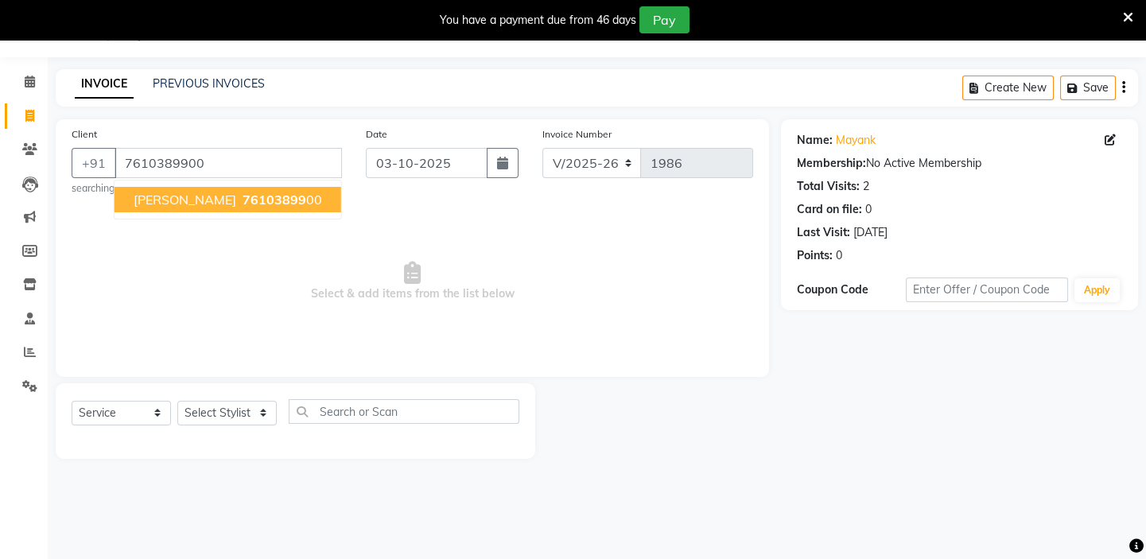
click at [243, 192] on span "76103899" at bounding box center [275, 200] width 64 height 16
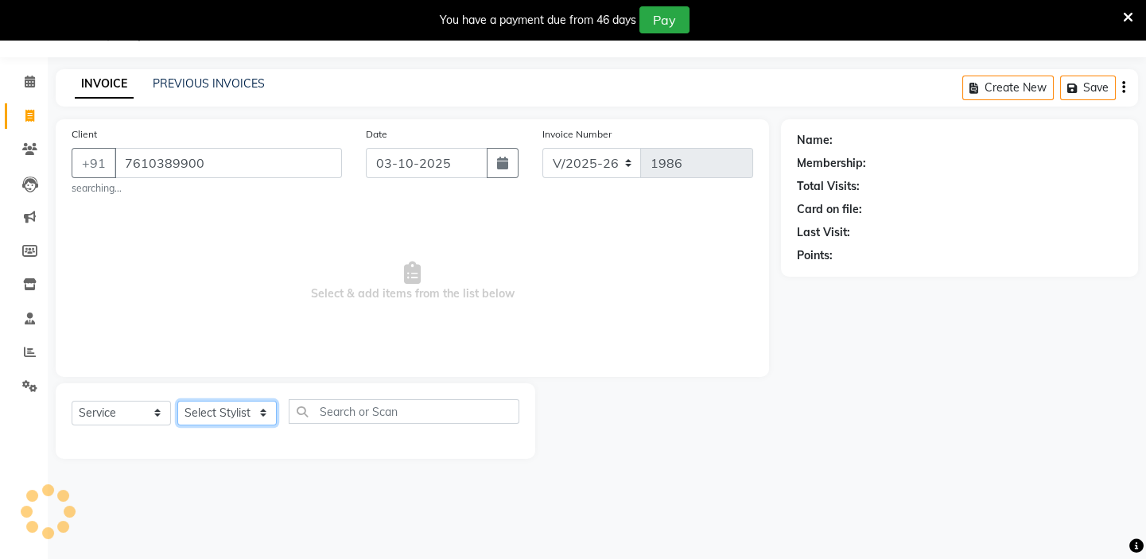
click at [261, 409] on select "Select Stylist Admin anish shirwash Arvind Ankar GEETA KIRAN SAHU Manager Renuk…" at bounding box center [226, 413] width 99 height 25
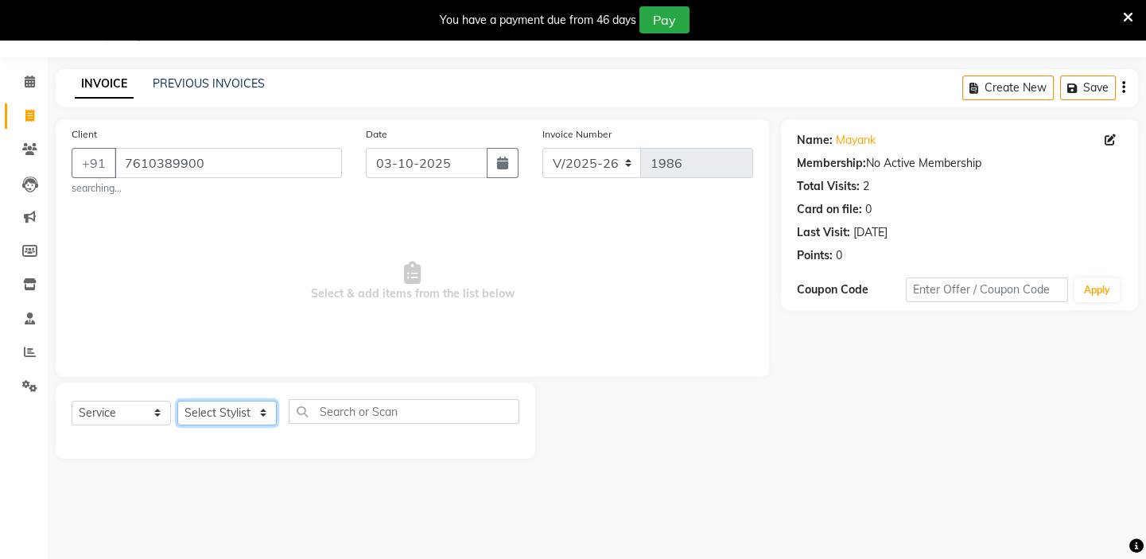
select select "28945"
click at [177, 401] on select "Select Stylist Admin anish shirwash Arvind Ankar GEETA KIRAN SAHU Manager Renuk…" at bounding box center [226, 413] width 99 height 25
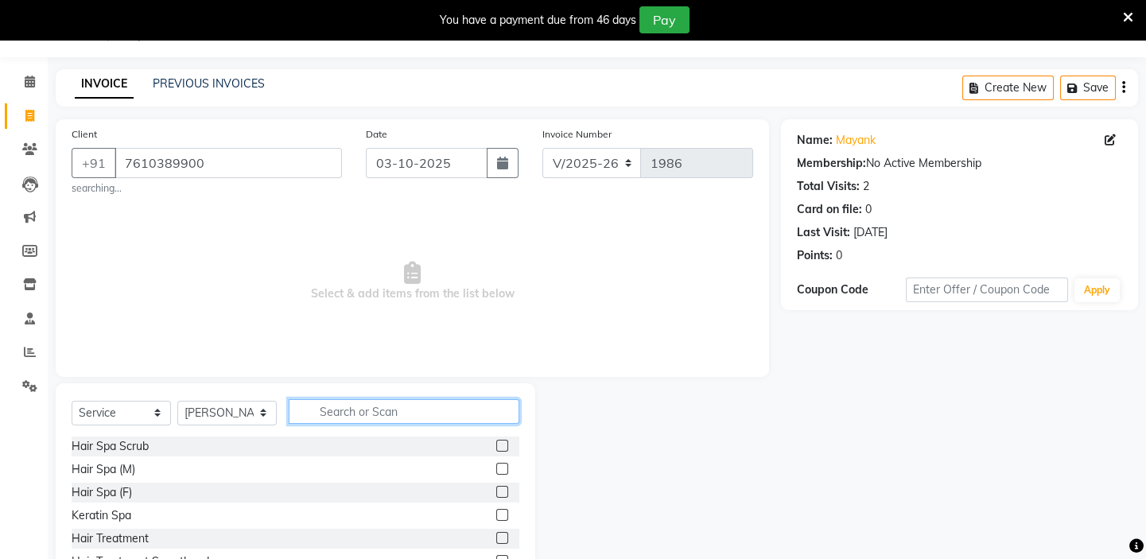
click at [332, 411] on input "text" at bounding box center [404, 411] width 231 height 25
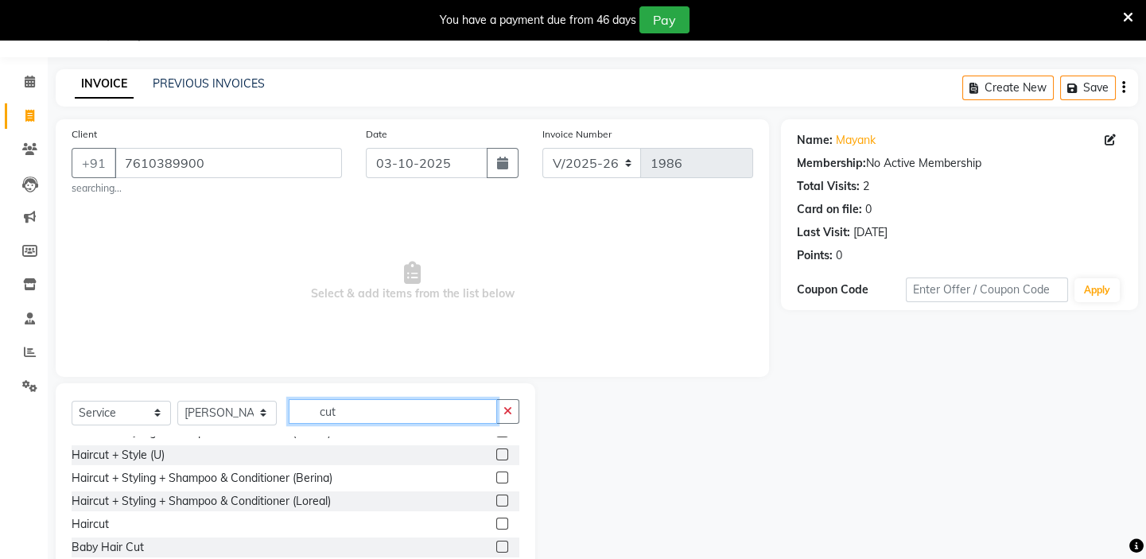
scroll to position [72, 0]
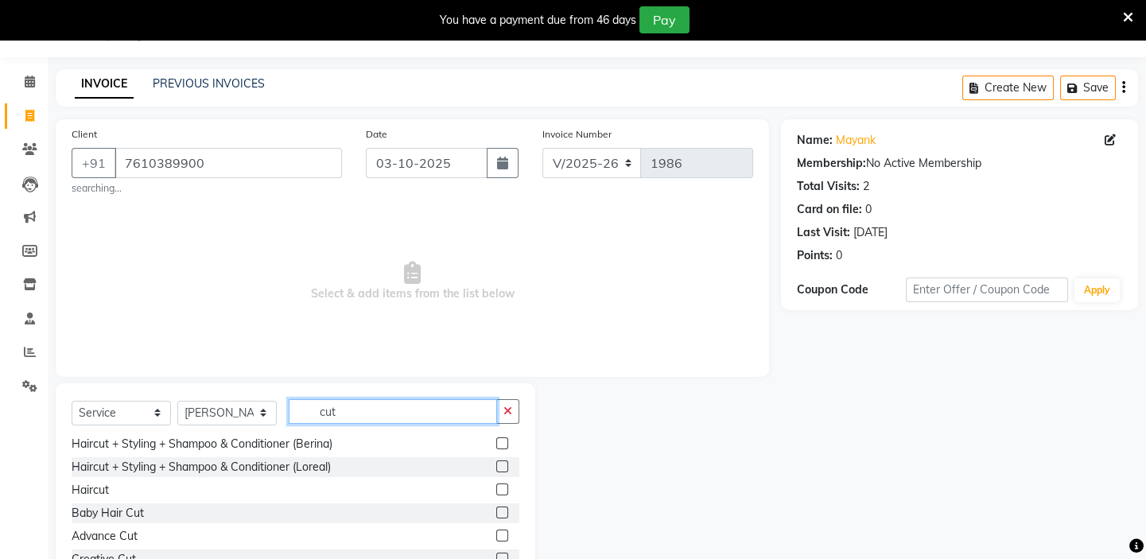
type input "cut"
click at [496, 485] on label at bounding box center [502, 490] width 12 height 12
click at [496, 485] on input "checkbox" at bounding box center [501, 490] width 10 height 10
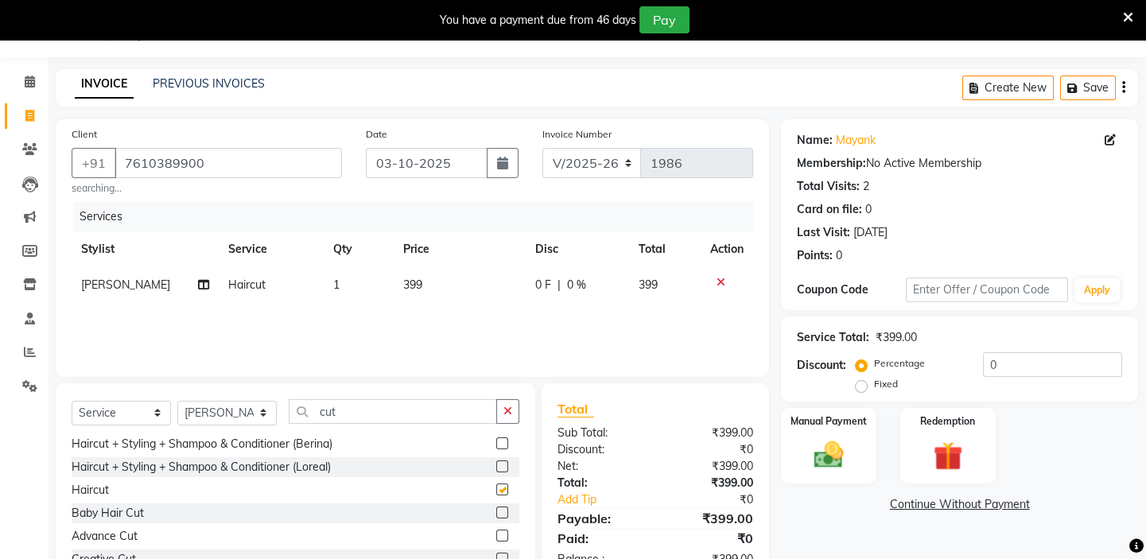
checkbox input "false"
drag, startPoint x: 430, startPoint y: 278, endPoint x: 438, endPoint y: 289, distance: 14.2
click at [438, 289] on td "399" at bounding box center [460, 285] width 133 height 36
select select "28945"
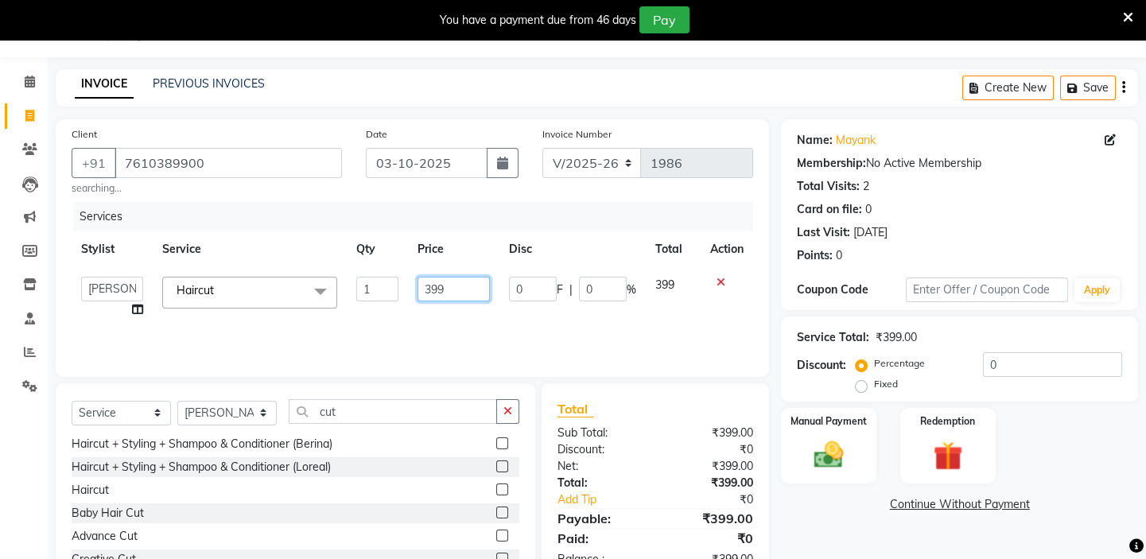
click at [453, 290] on input "399" at bounding box center [454, 289] width 72 height 25
type input "300"
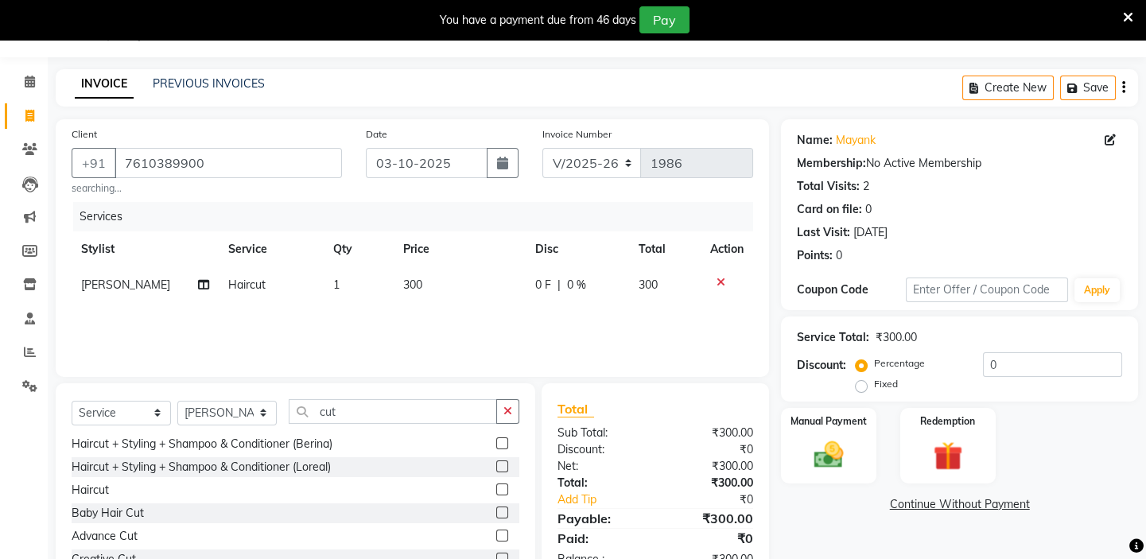
click at [457, 319] on div "Services Stylist Service Qty Price Disc Total Action Arvind Ankar Haircut 1 300…" at bounding box center [413, 281] width 682 height 159
click at [833, 443] on img at bounding box center [828, 454] width 49 height 35
click at [839, 449] on img at bounding box center [829, 455] width 47 height 33
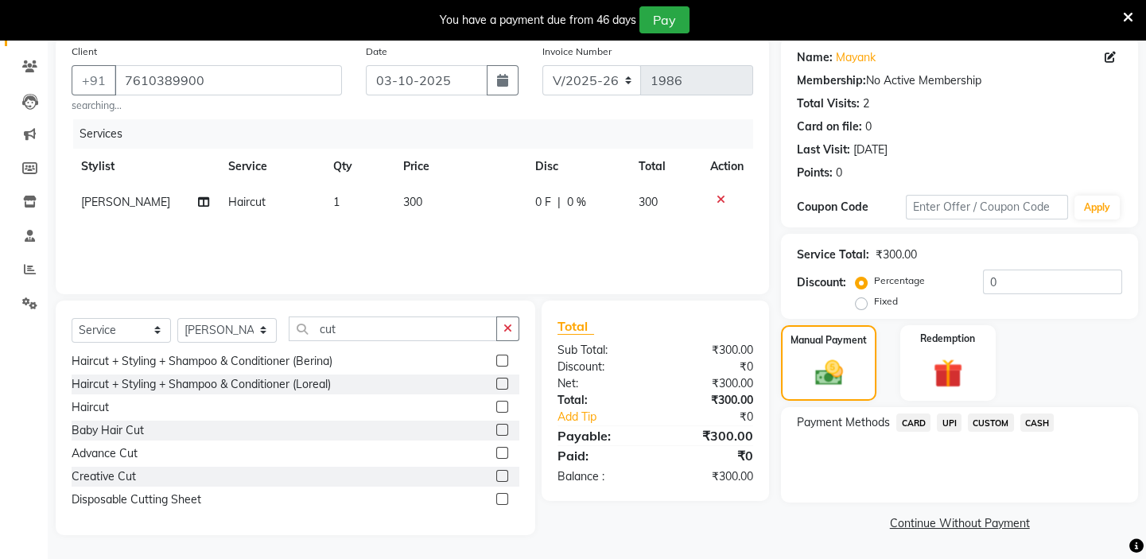
drag, startPoint x: 1039, startPoint y: 420, endPoint x: 1049, endPoint y: 435, distance: 18.3
click at [1040, 420] on span "CASH" at bounding box center [1038, 423] width 34 height 18
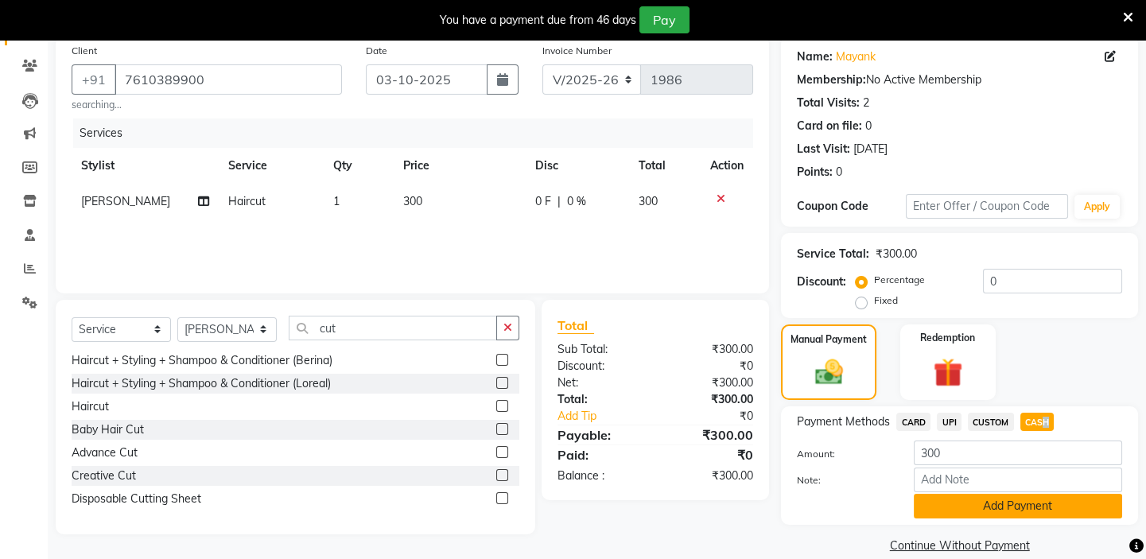
scroll to position [146, 0]
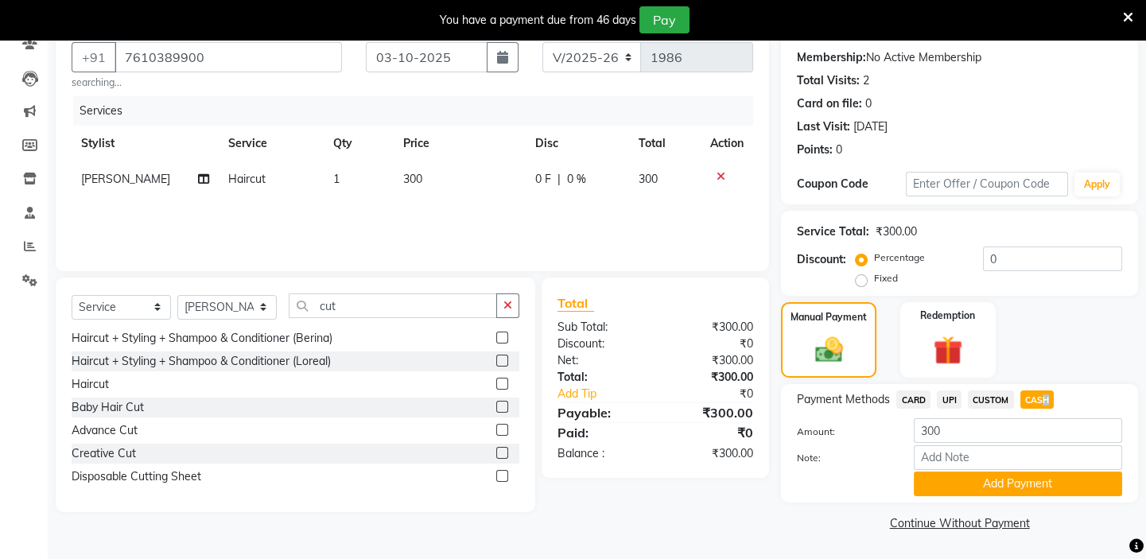
click at [1009, 484] on button "Add Payment" at bounding box center [1018, 484] width 208 height 25
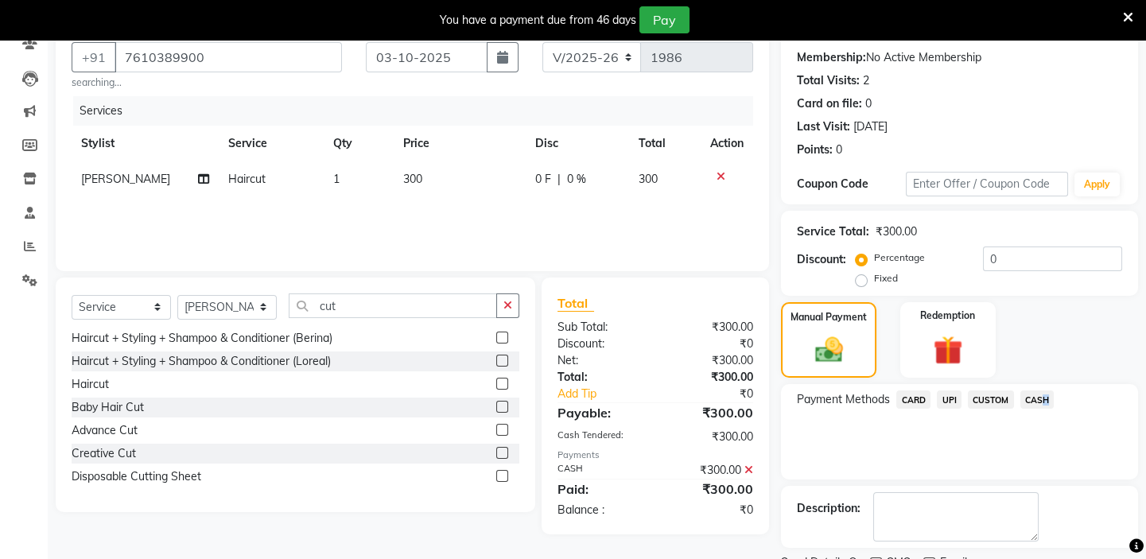
scroll to position [212, 0]
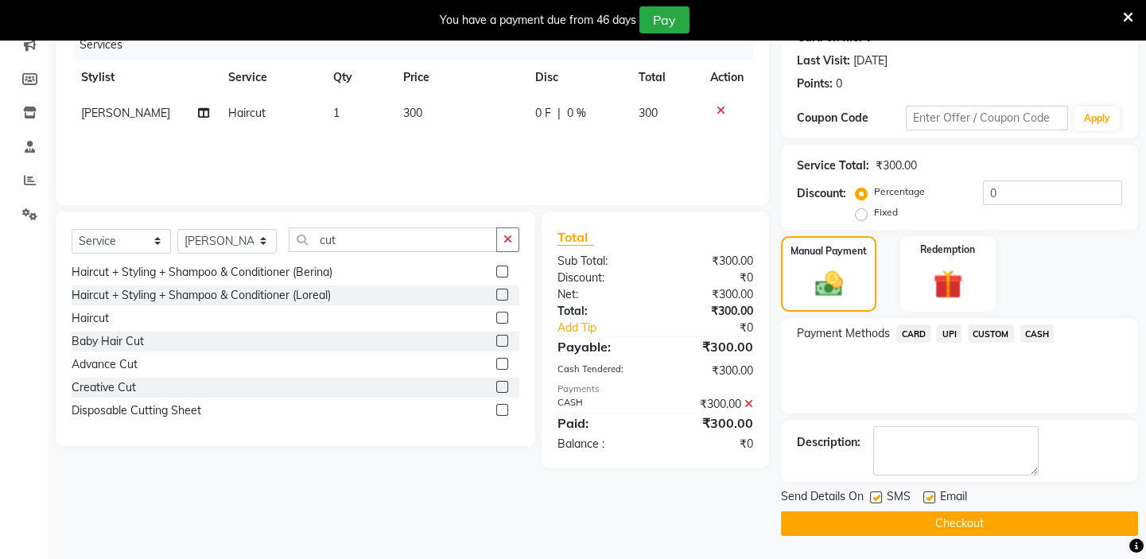
click at [1032, 333] on span "CASH" at bounding box center [1038, 334] width 34 height 18
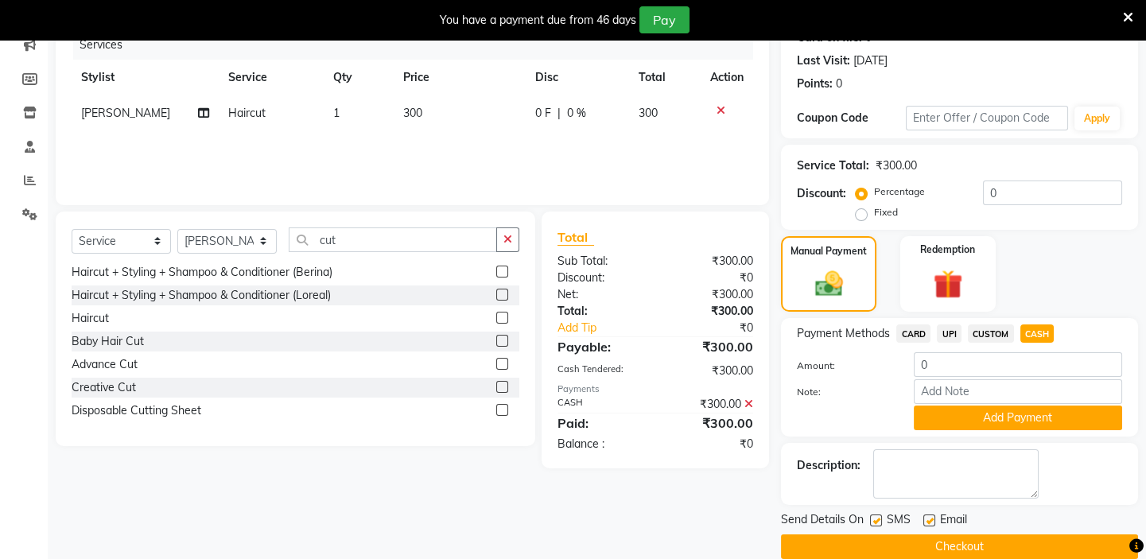
click at [749, 399] on icon at bounding box center [749, 404] width 9 height 11
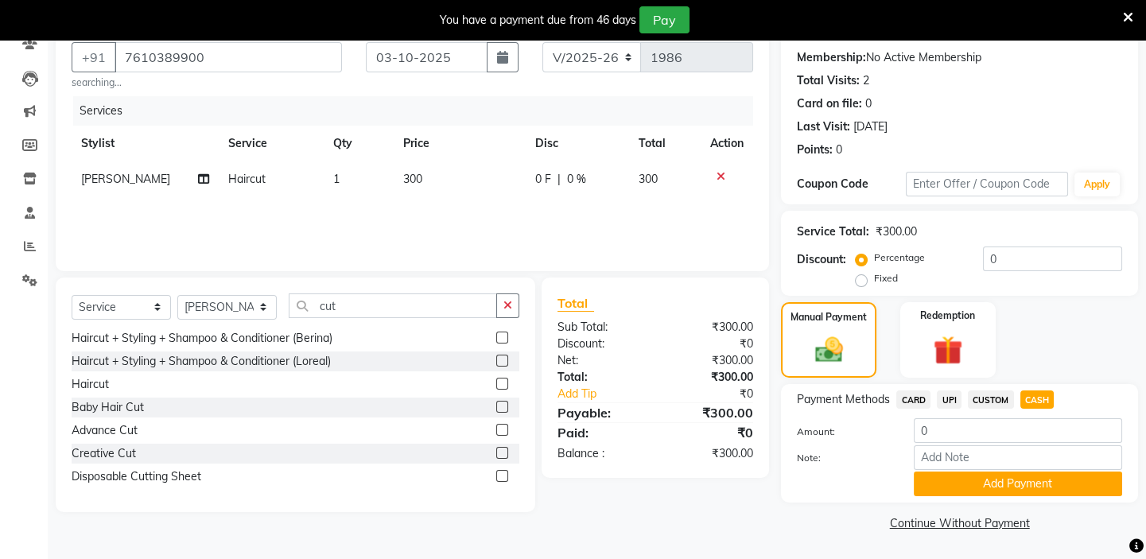
click at [949, 398] on span "UPI" at bounding box center [949, 400] width 25 height 18
type input "300"
click at [1014, 484] on button "Add Payment" at bounding box center [1018, 484] width 208 height 25
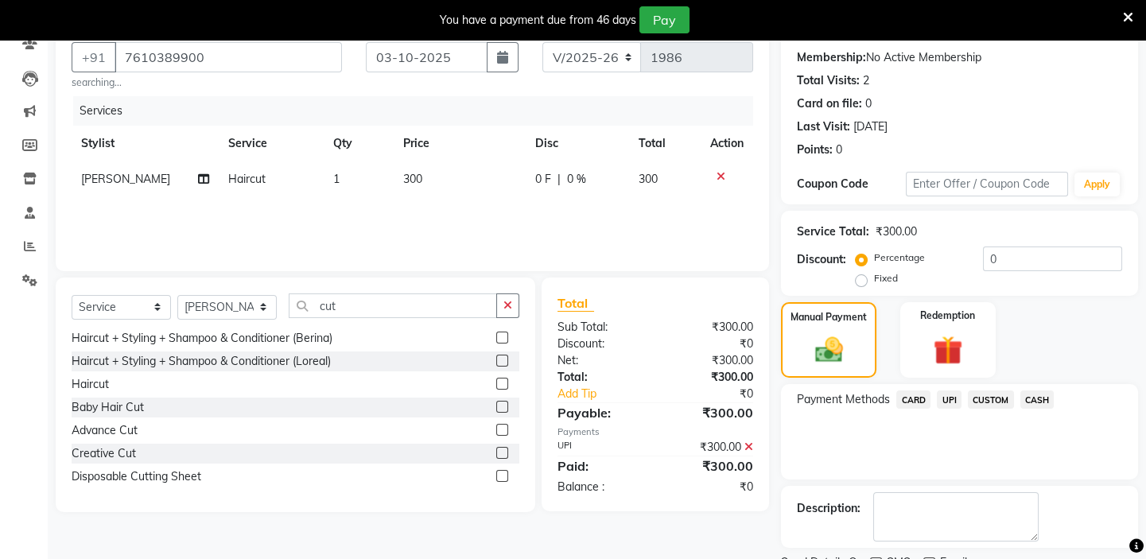
scroll to position [212, 0]
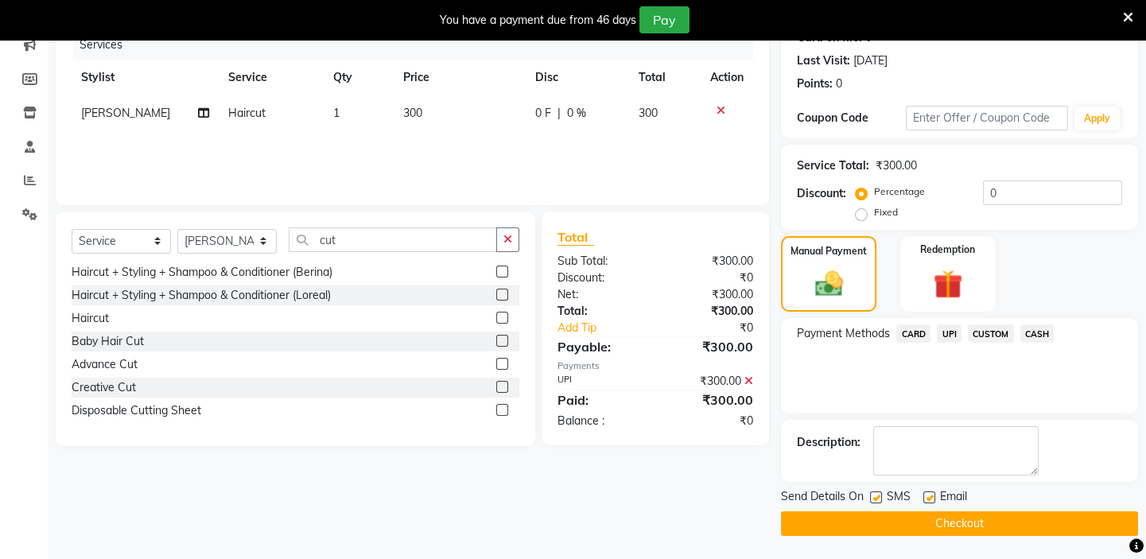
click at [976, 519] on button "Checkout" at bounding box center [959, 523] width 357 height 25
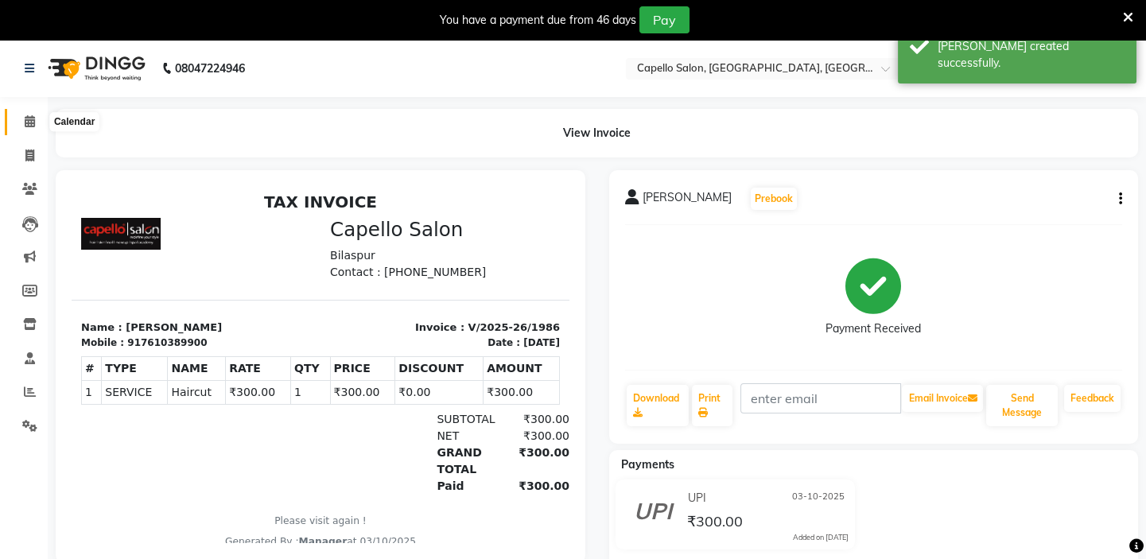
click at [29, 119] on icon at bounding box center [30, 121] width 10 height 12
